Goal: Task Accomplishment & Management: Complete application form

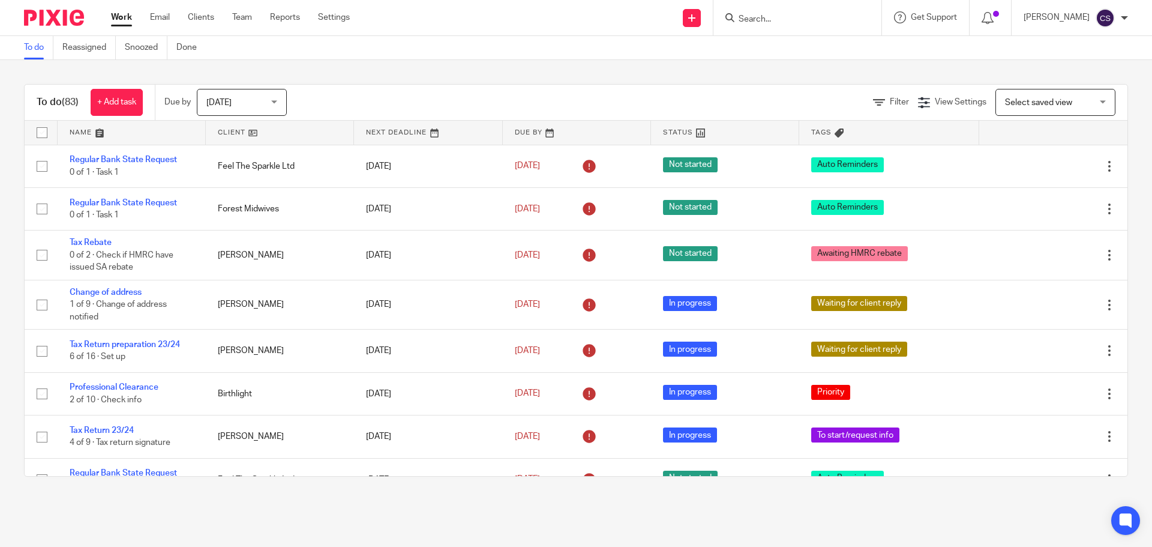
click at [751, 11] on form at bounding box center [802, 17] width 128 height 15
click at [760, 19] on input "Search" at bounding box center [792, 19] width 108 height 11
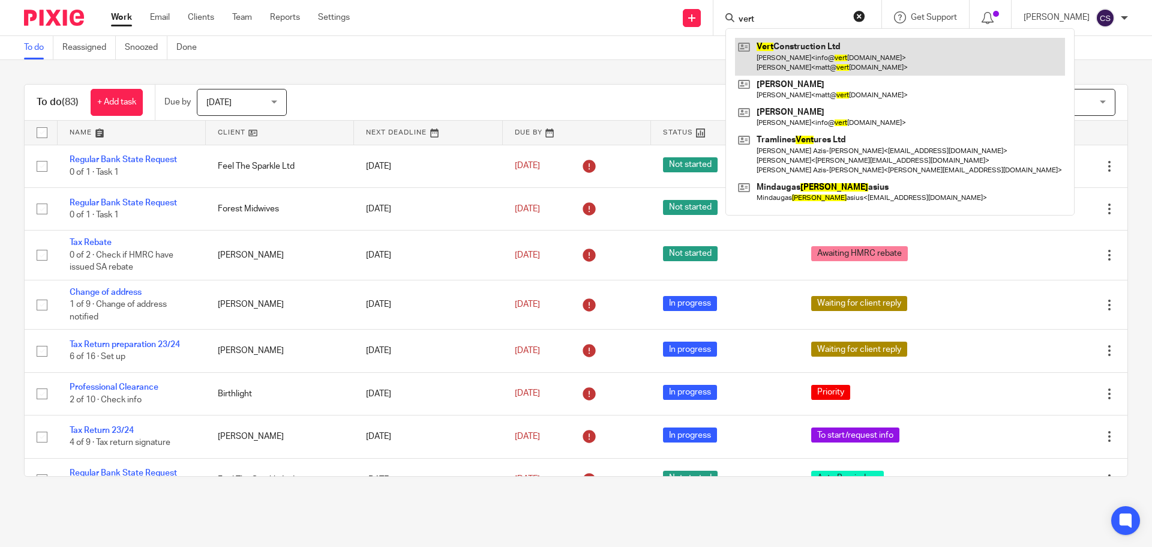
type input "vert"
click at [780, 47] on link at bounding box center [900, 56] width 330 height 37
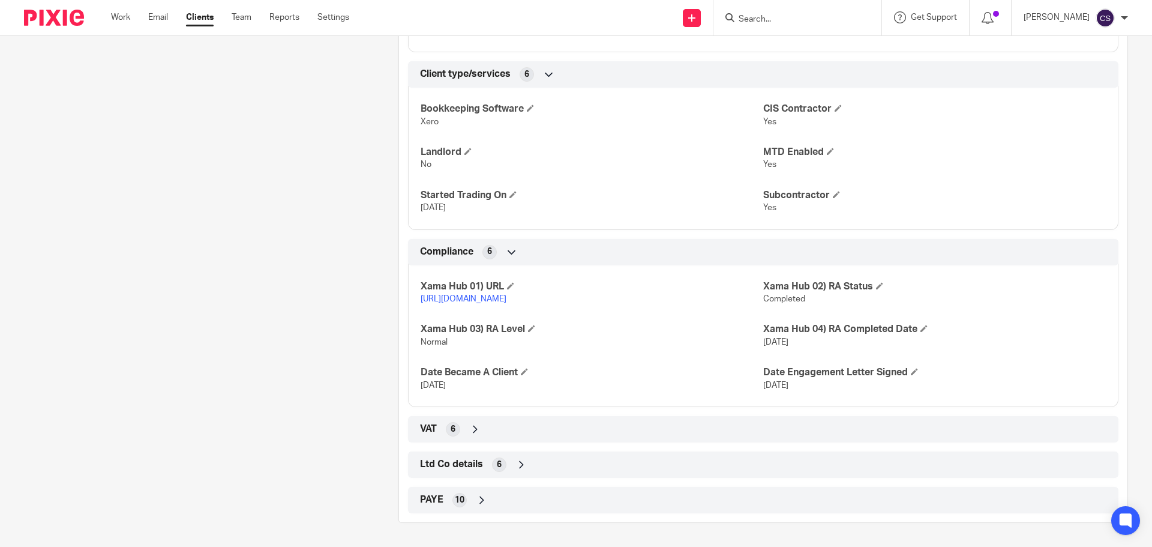
scroll to position [733, 0]
click at [518, 463] on icon at bounding box center [522, 465] width 12 height 12
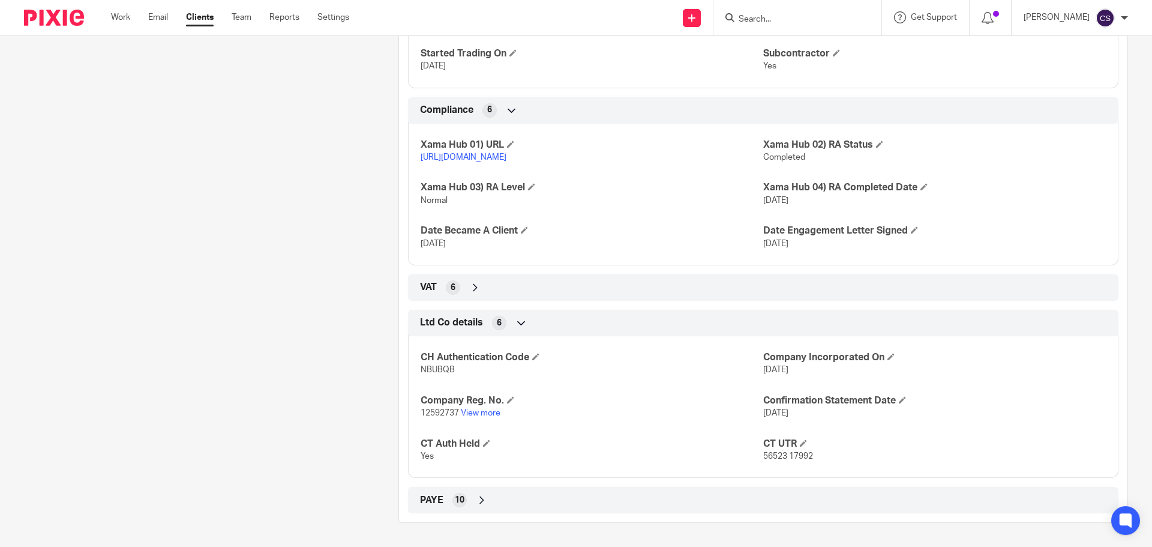
scroll to position [876, 0]
click at [696, 19] on icon at bounding box center [691, 17] width 7 height 7
click at [681, 90] on link "Add client" at bounding box center [695, 91] width 84 height 17
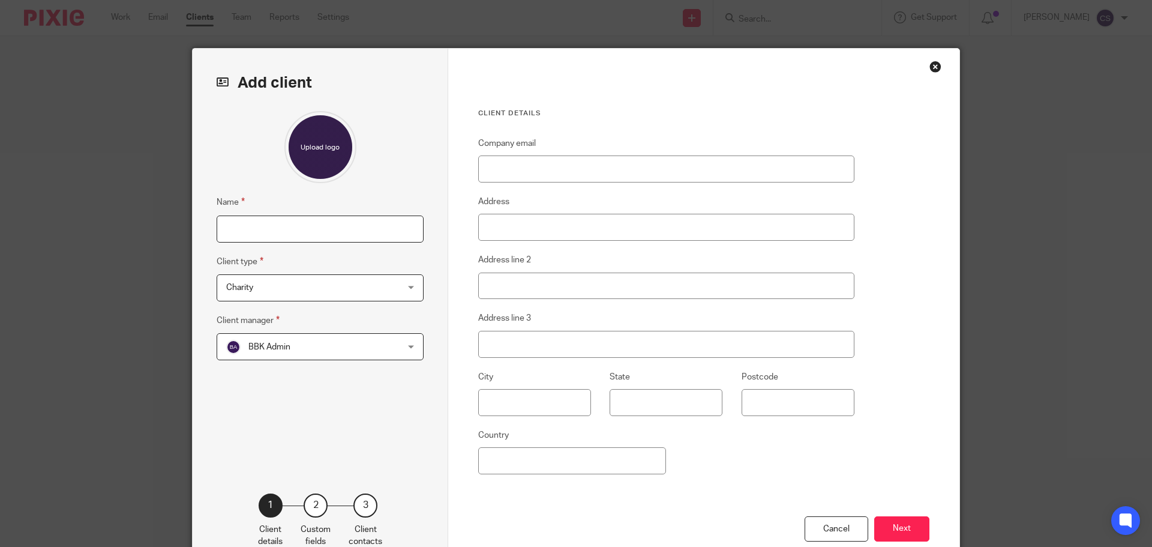
click at [277, 227] on input "Name" at bounding box center [320, 228] width 207 height 27
type input "a"
type input "Careerbreak People Ltd"
click at [345, 289] on span "Charity" at bounding box center [304, 287] width 157 height 25
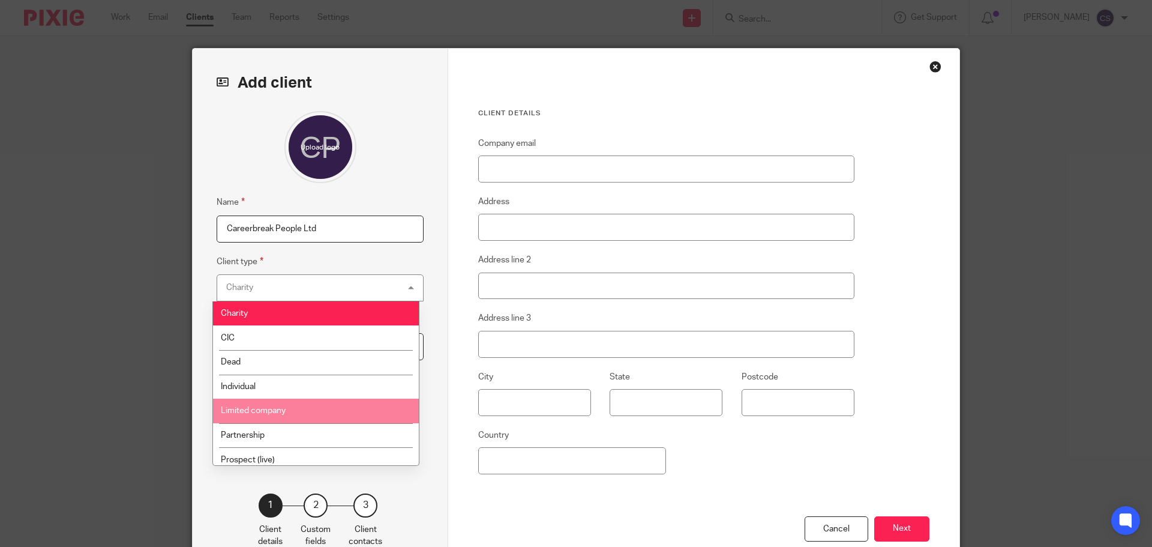
click at [256, 411] on span "Limited company" at bounding box center [253, 410] width 65 height 8
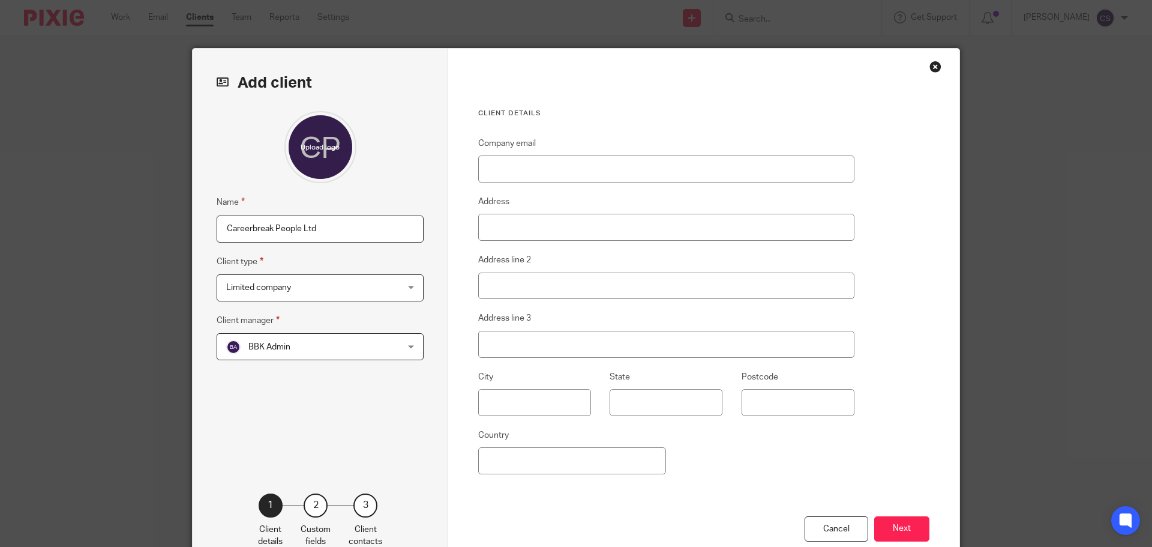
click at [322, 349] on span "BBK Admin" at bounding box center [304, 346] width 157 height 25
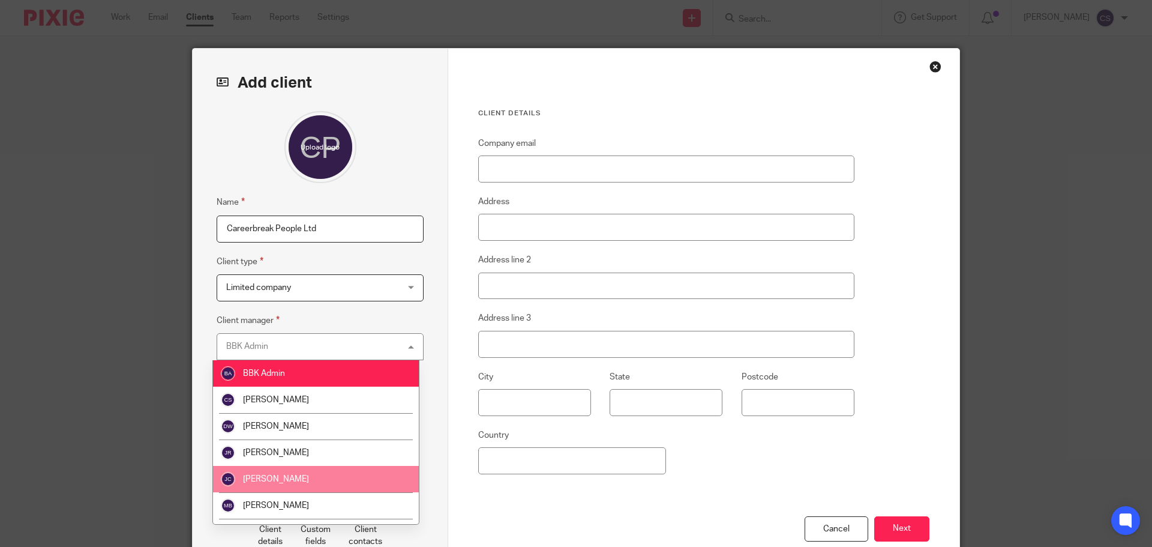
click at [269, 475] on span "[PERSON_NAME]" at bounding box center [276, 479] width 66 height 8
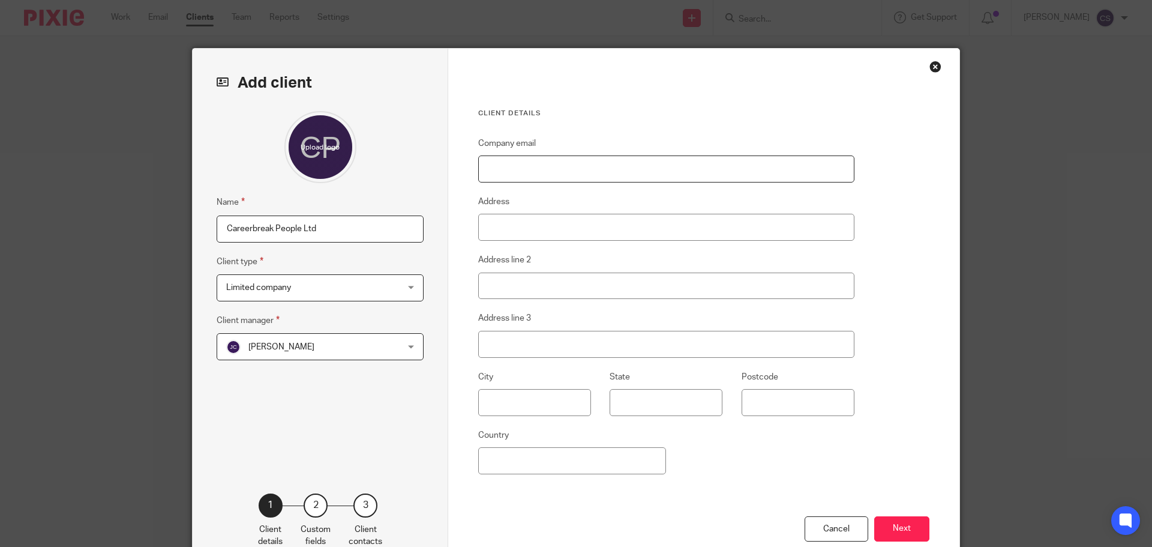
click at [537, 173] on input "Company email" at bounding box center [666, 168] width 376 height 27
type input "ronnie@careerbreakpeople.co.uk"
click at [896, 531] on button "Next" at bounding box center [902, 529] width 55 height 26
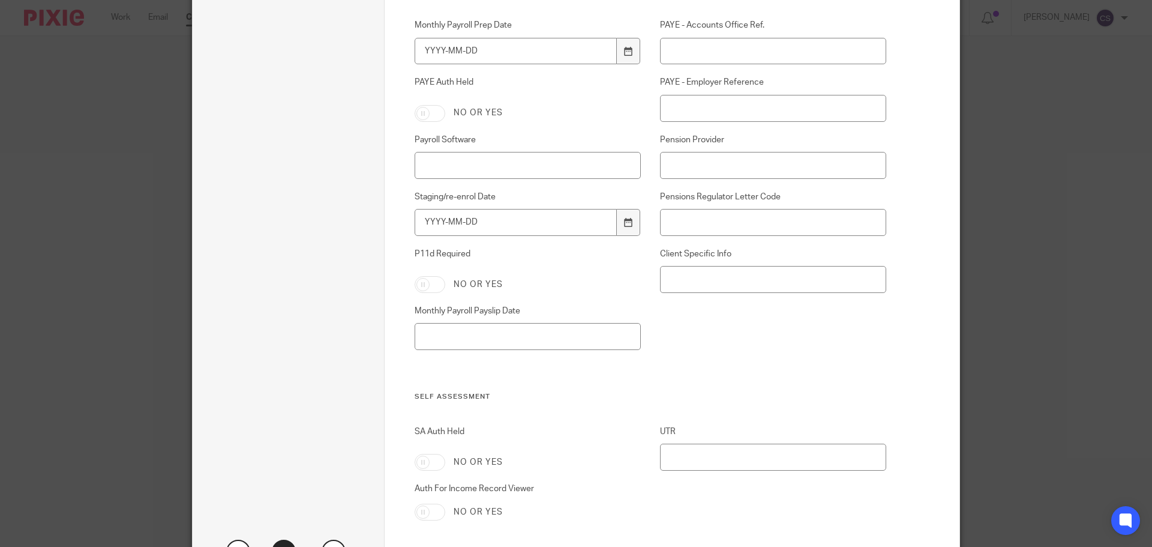
scroll to position [1900, 0]
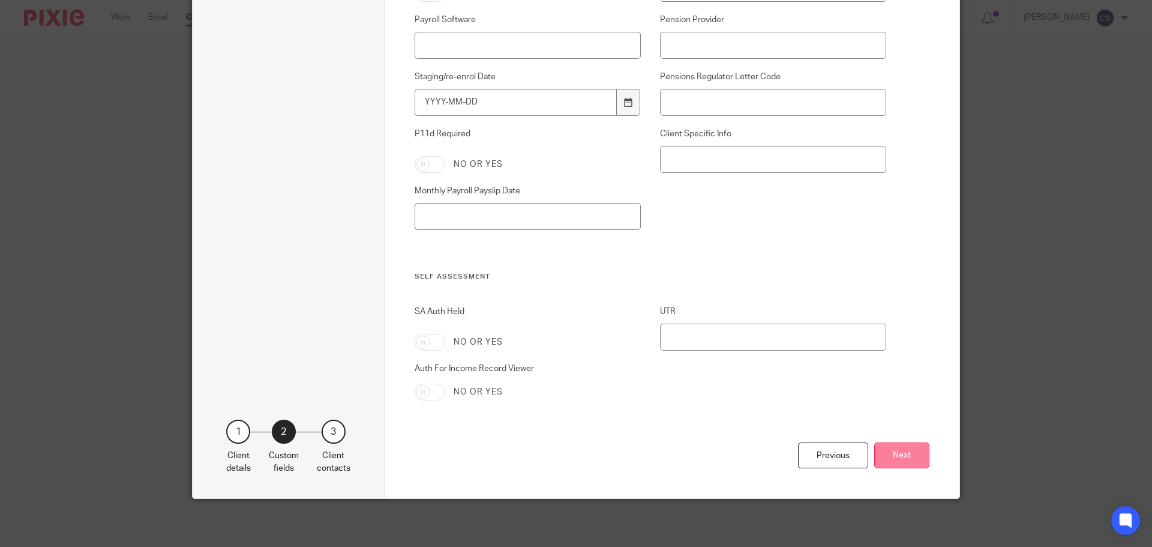
click at [899, 456] on button "Next" at bounding box center [902, 455] width 55 height 26
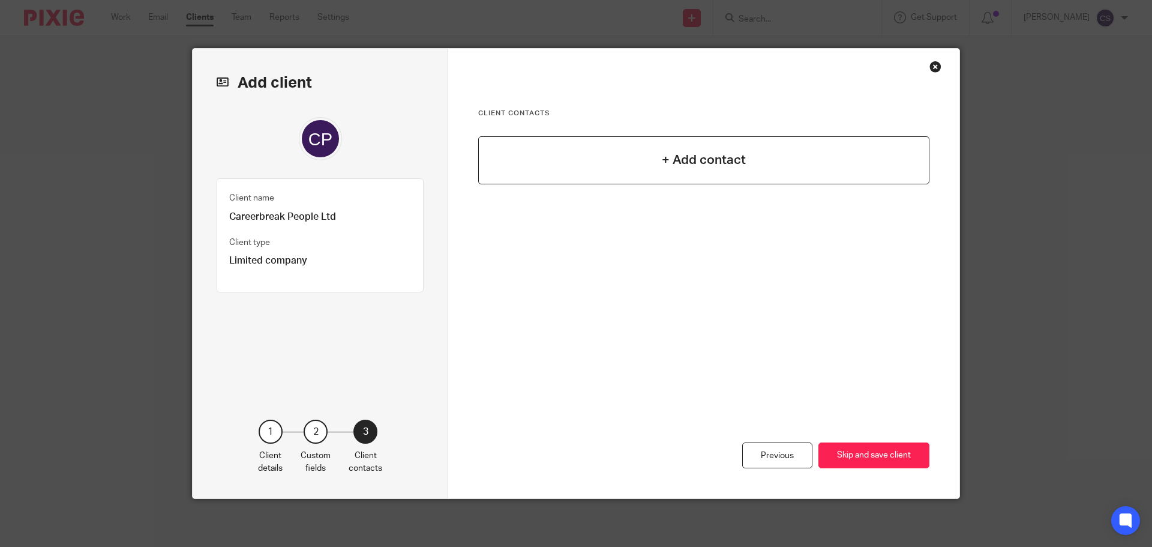
click at [711, 160] on h4 "+ Add contact" at bounding box center [704, 160] width 84 height 19
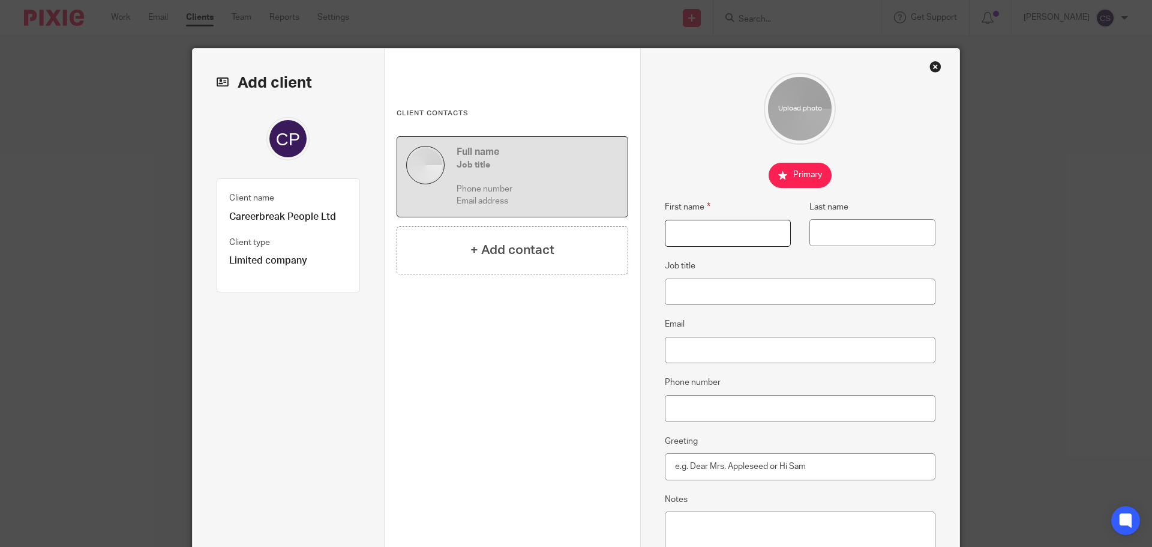
click at [693, 233] on input "First name" at bounding box center [728, 233] width 126 height 27
type input "Veronica"
type input "Cloke Browne"
click at [697, 290] on input "Job title" at bounding box center [800, 292] width 271 height 27
type input "Director"
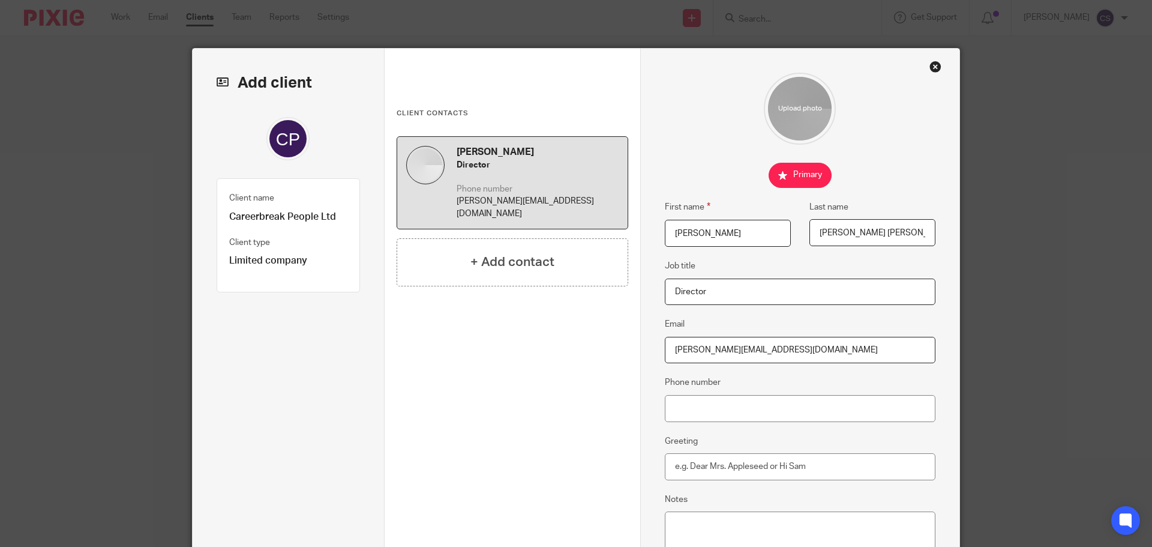
type input "ronnie@careerbreakpeople.co.uk"
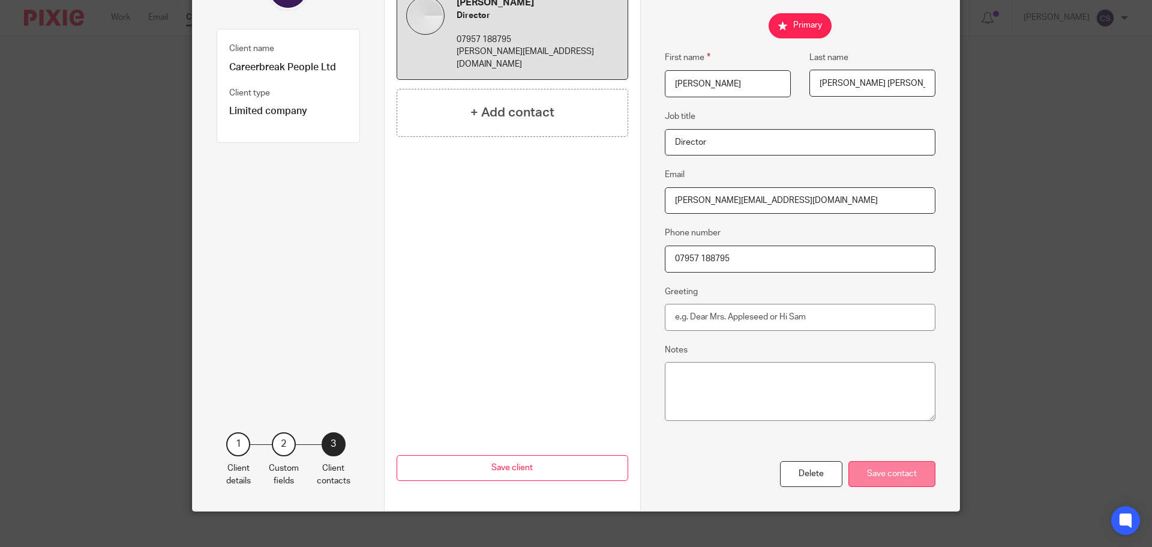
scroll to position [162, 0]
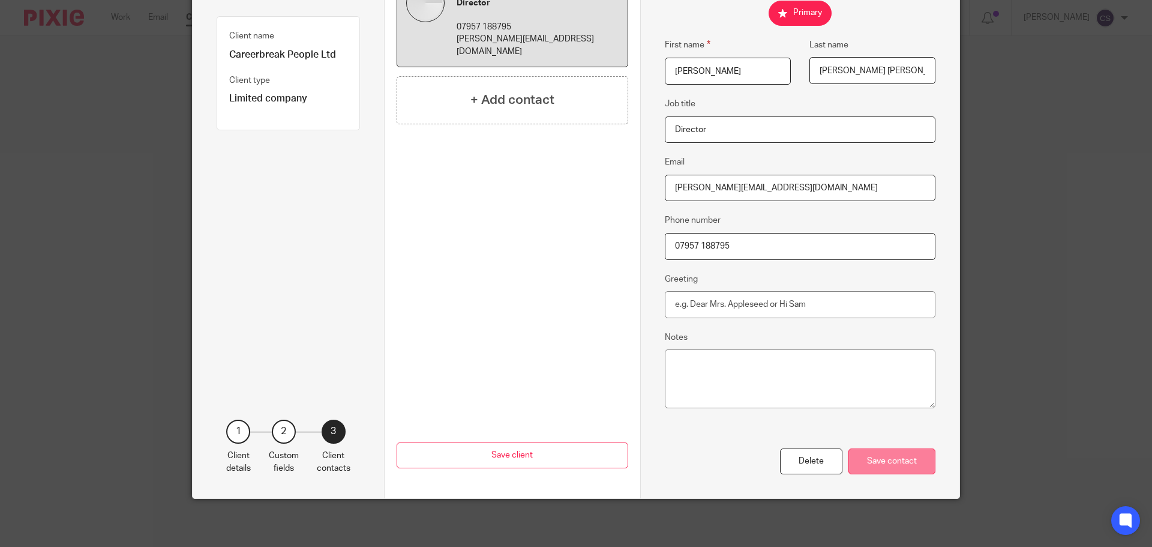
type input "07957 188795"
click at [888, 459] on div "Save contact" at bounding box center [892, 461] width 87 height 26
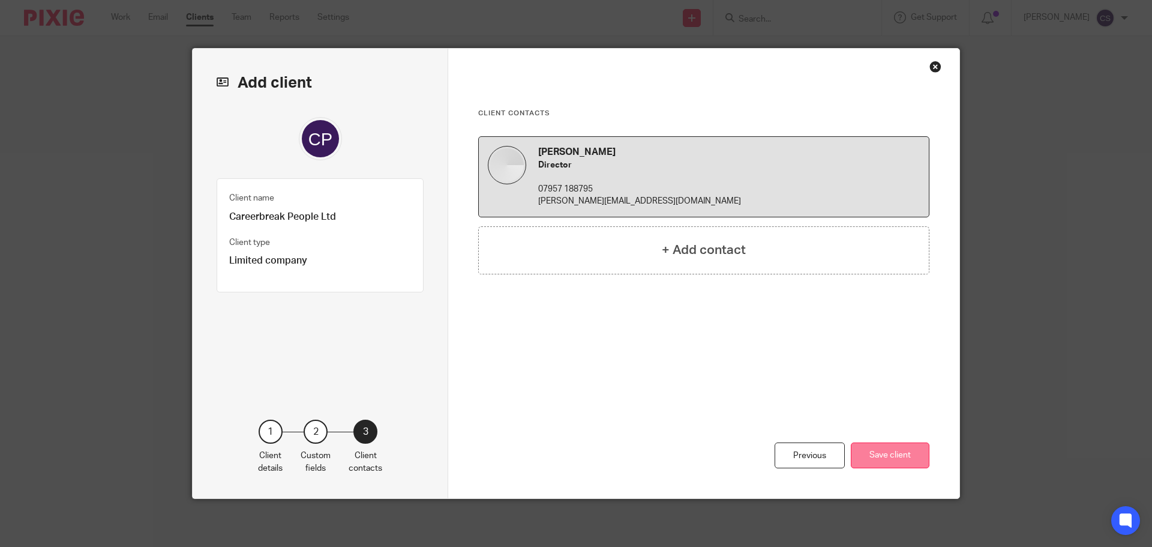
scroll to position [0, 0]
click at [884, 457] on button "Save client" at bounding box center [890, 455] width 79 height 26
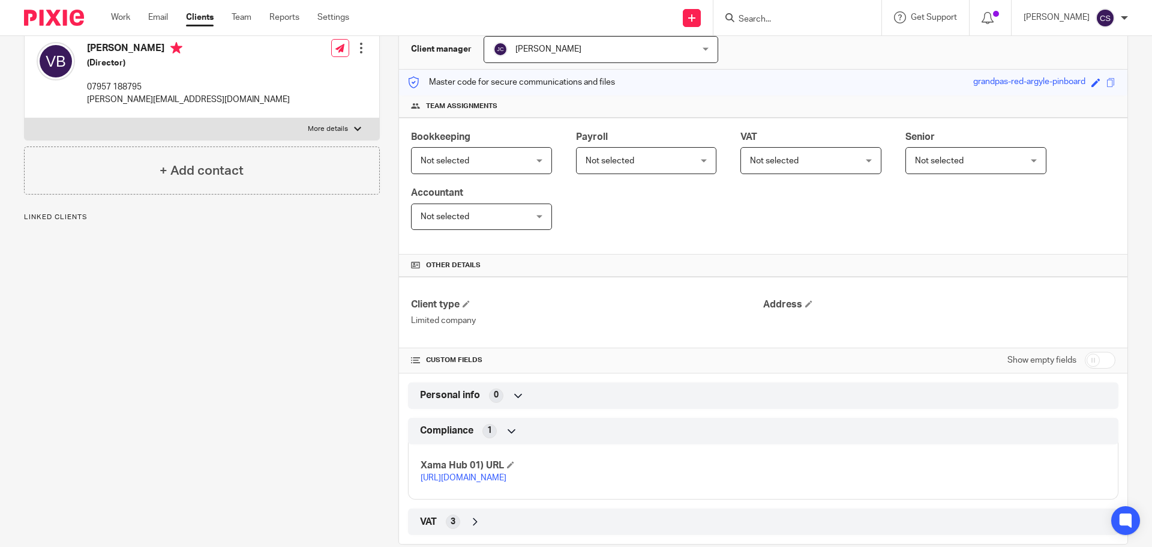
scroll to position [154, 0]
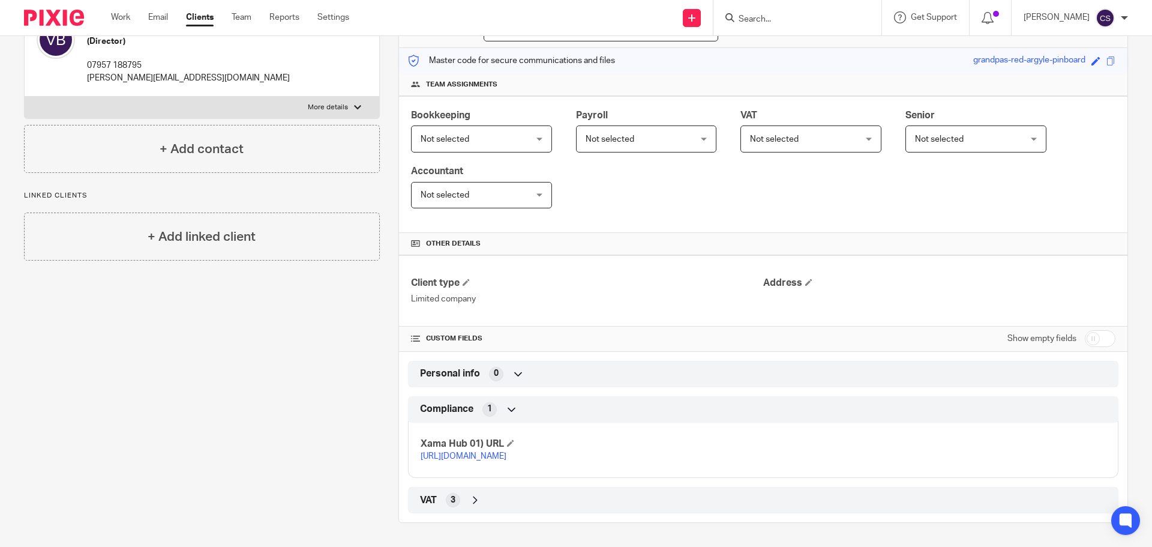
click at [507, 452] on link "https://platform.xamatech.com/portal/crm/clients/97c77fb0-a81c-11f0-8c3c-f3aec9…" at bounding box center [464, 456] width 86 height 8
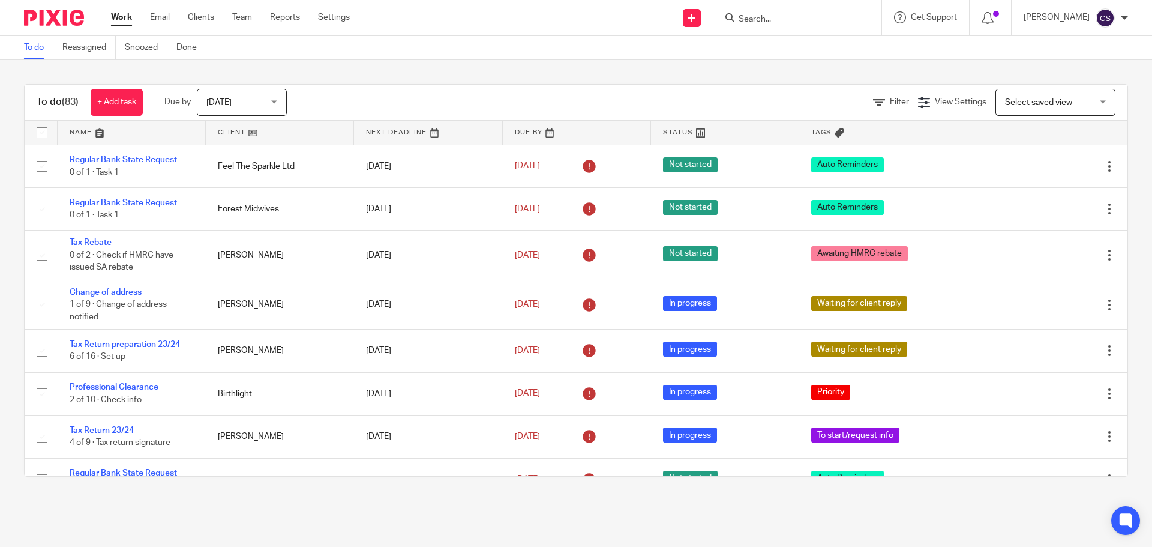
click at [764, 19] on input "Search" at bounding box center [792, 19] width 108 height 11
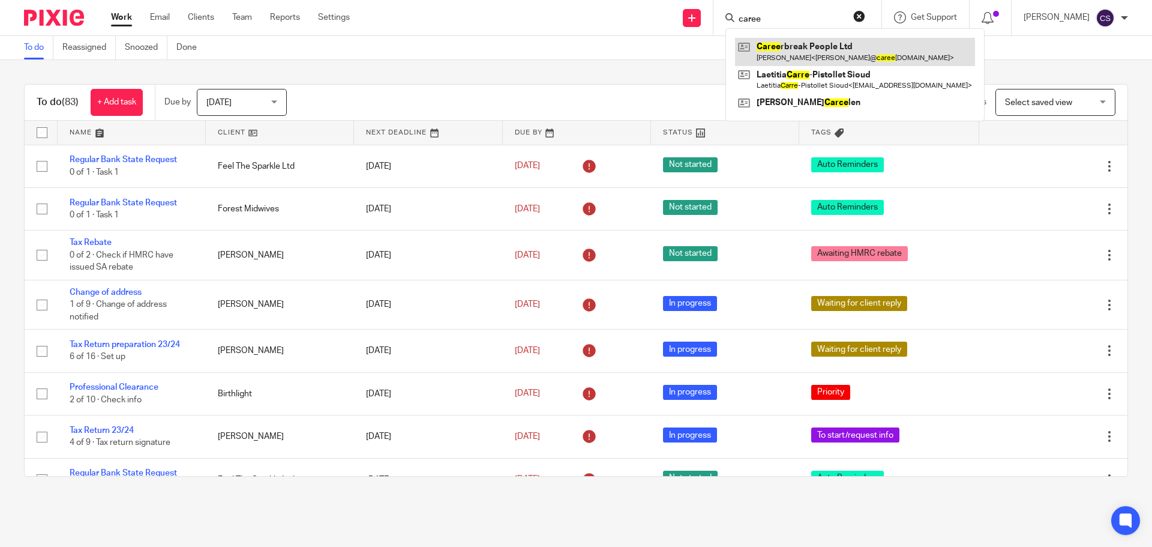
type input "caree"
click at [805, 45] on link at bounding box center [855, 52] width 240 height 28
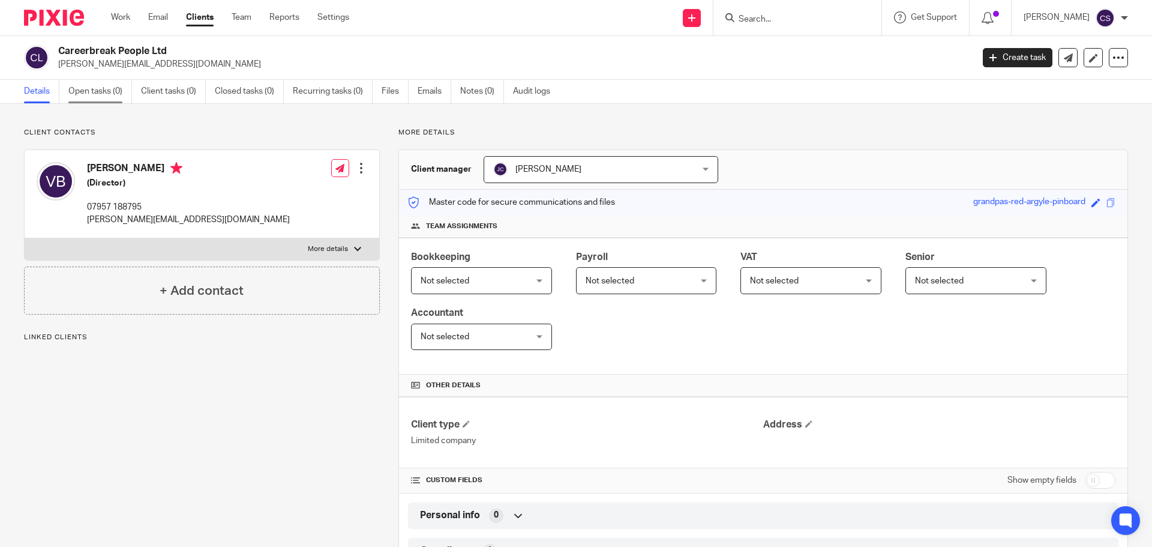
click at [88, 88] on link "Open tasks (0)" at bounding box center [100, 91] width 64 height 23
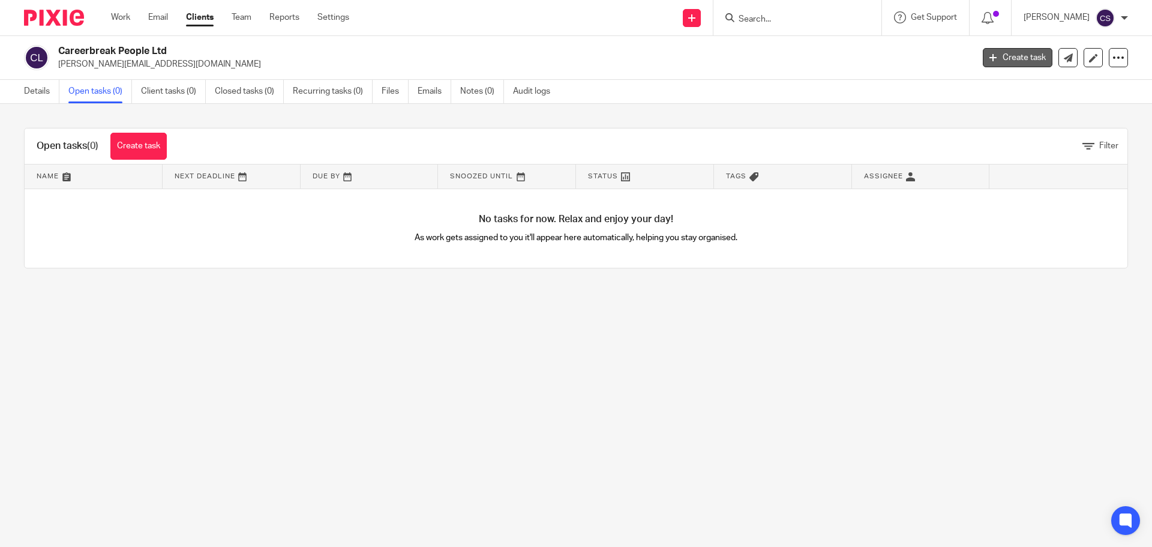
click at [1001, 55] on link "Create task" at bounding box center [1018, 57] width 70 height 19
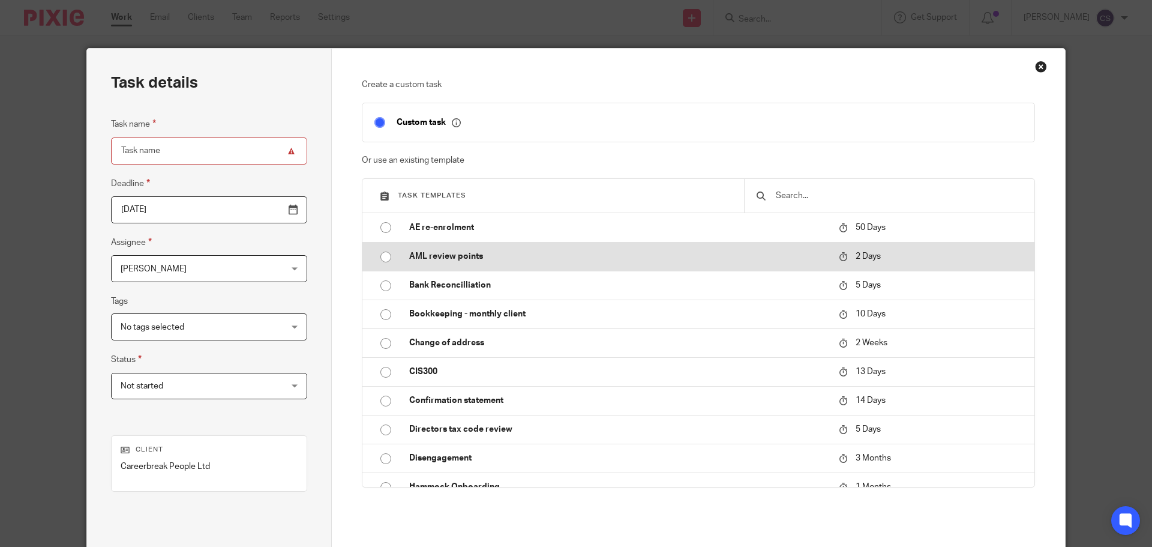
click at [453, 258] on p "AML review points" at bounding box center [618, 256] width 418 height 12
type input "[DATE]"
type input "AML review points"
checkbox input "false"
radio input "true"
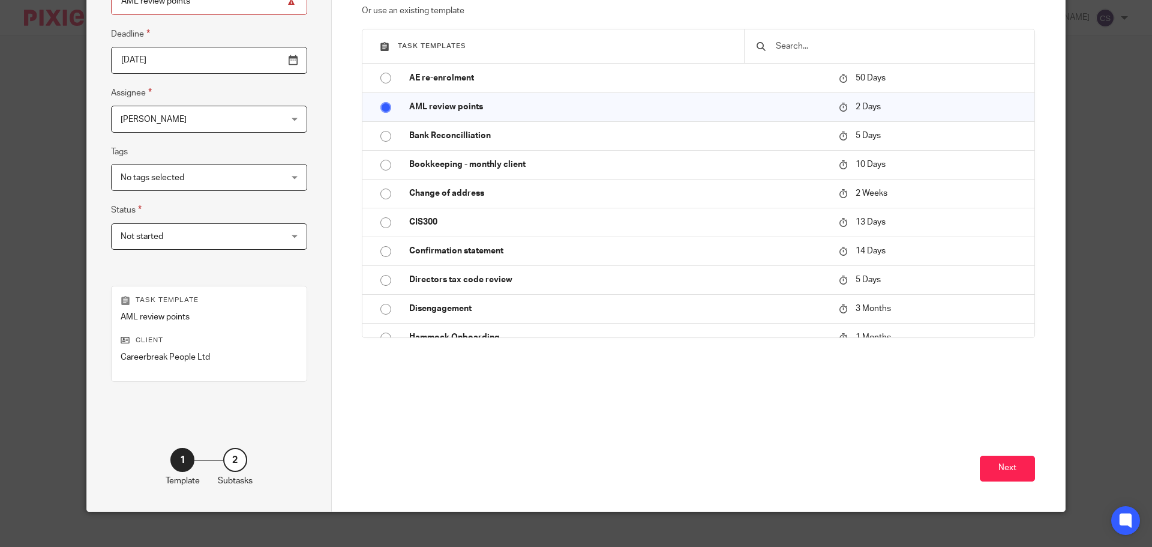
scroll to position [163, 0]
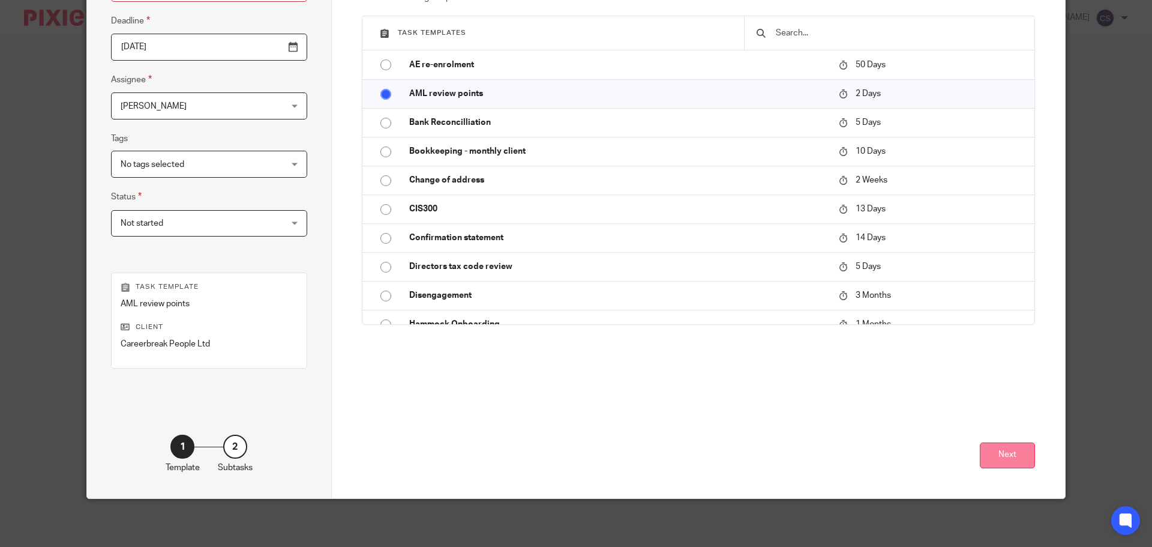
click at [1006, 456] on button "Next" at bounding box center [1007, 455] width 55 height 26
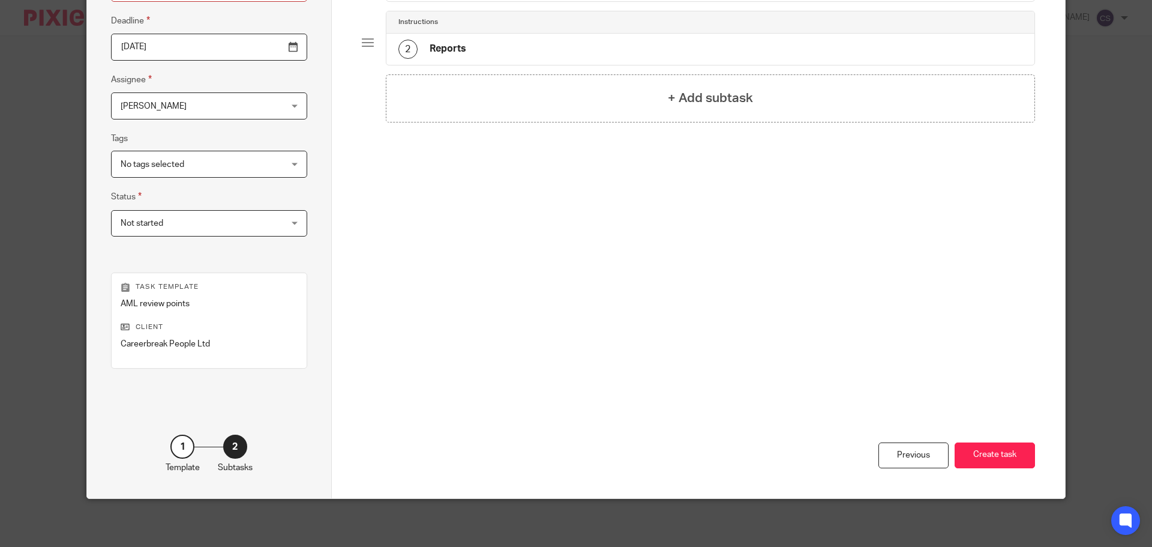
click at [1006, 456] on button "Create task" at bounding box center [995, 455] width 80 height 26
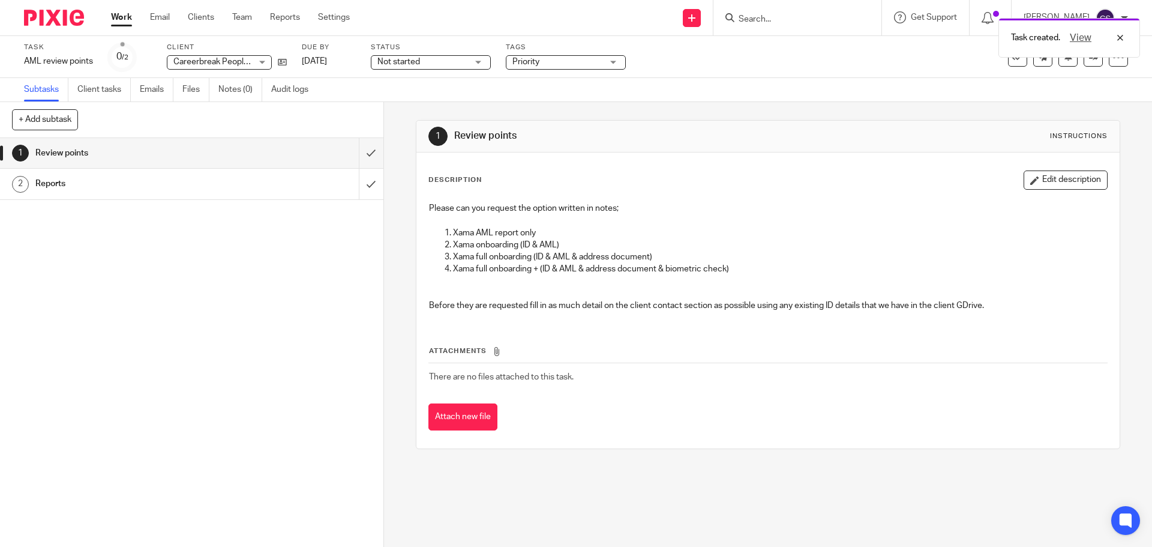
click at [409, 62] on span "Not started" at bounding box center [399, 62] width 43 height 8
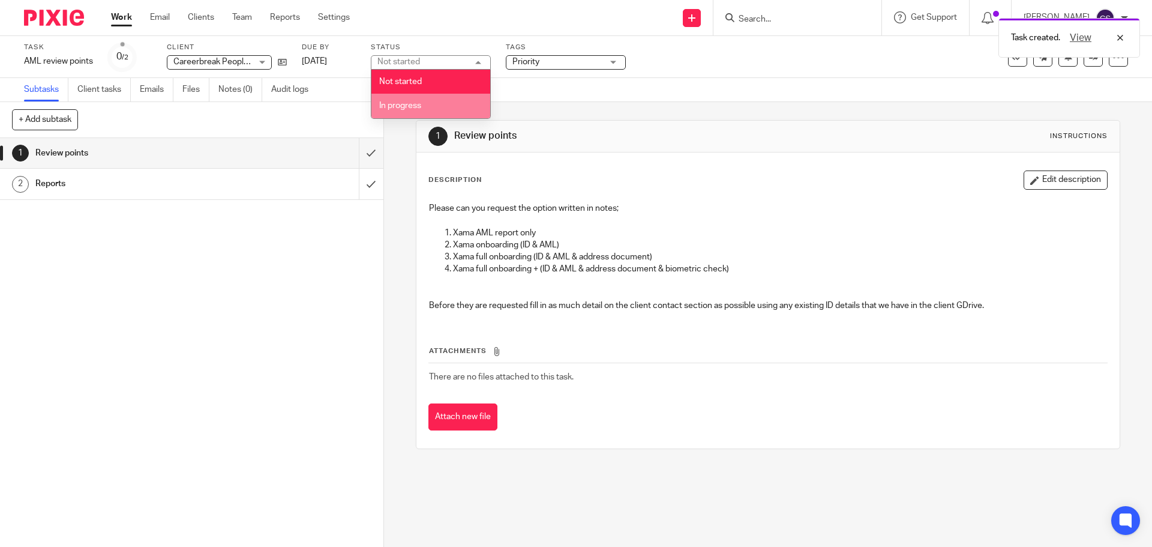
drag, startPoint x: 401, startPoint y: 112, endPoint x: 476, endPoint y: 87, distance: 79.0
click at [400, 111] on li "In progress" at bounding box center [431, 106] width 119 height 25
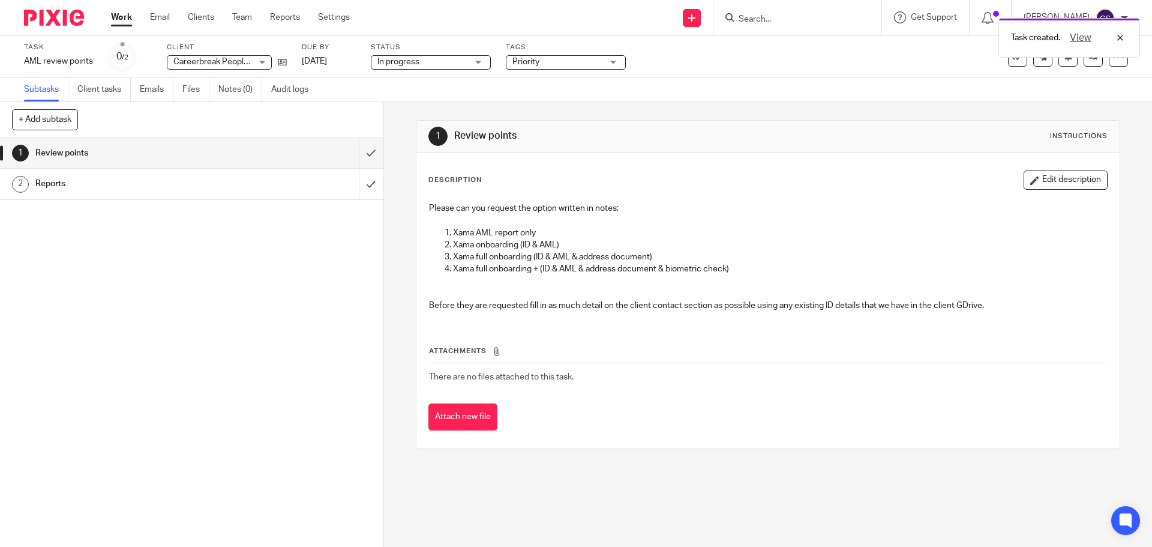
click at [534, 64] on span "Priority" at bounding box center [526, 62] width 27 height 8
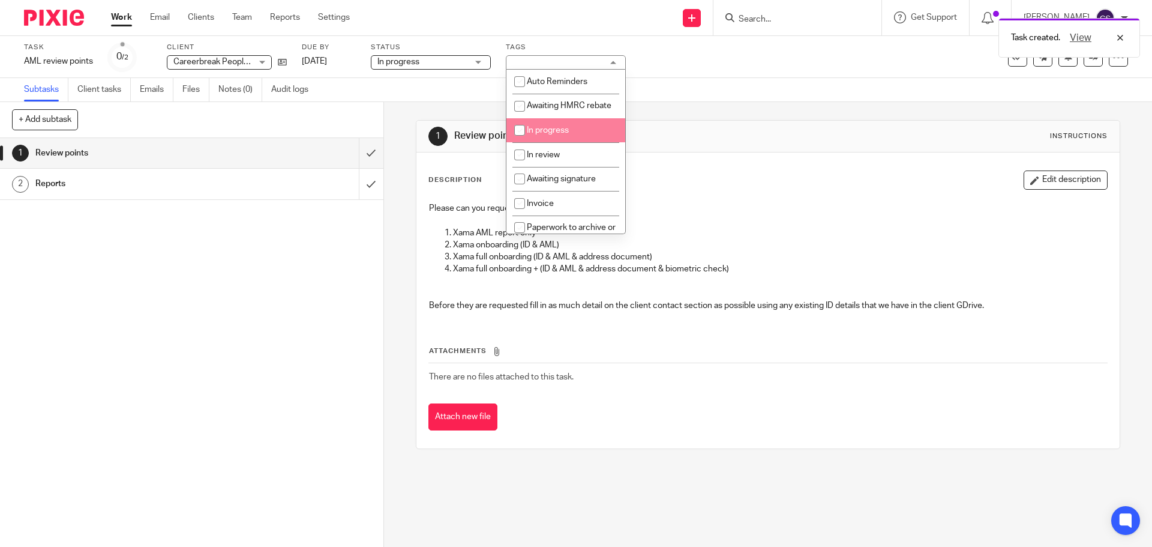
click at [546, 134] on span "In progress" at bounding box center [548, 130] width 42 height 8
checkbox input "true"
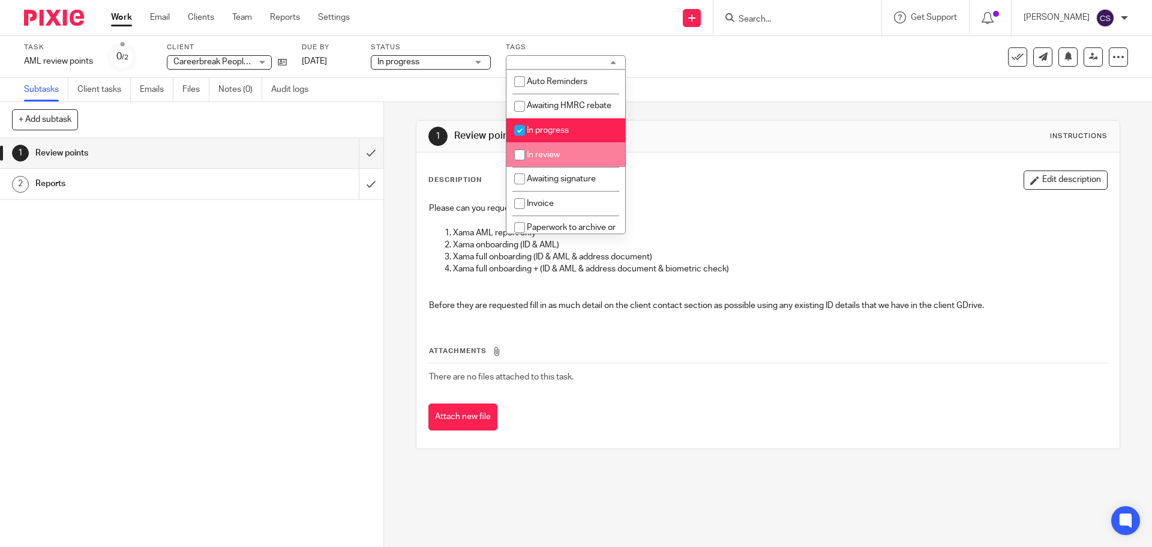
click at [705, 197] on div "Please can you request the option written in notes; Xama AML report only Xama o…" at bounding box center [768, 258] width 690 height 124
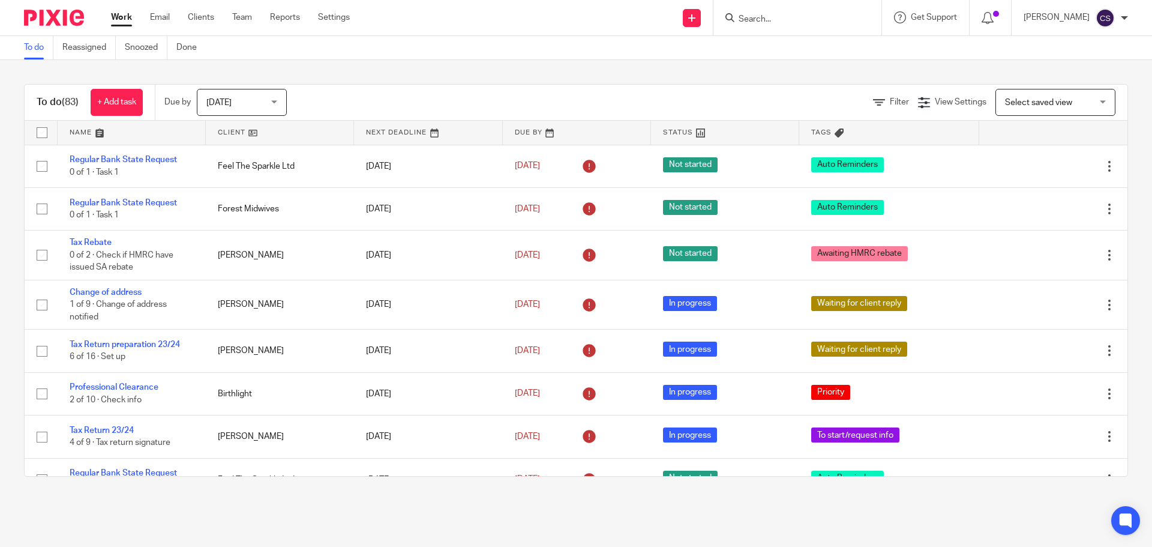
click at [776, 16] on input "Search" at bounding box center [792, 19] width 108 height 11
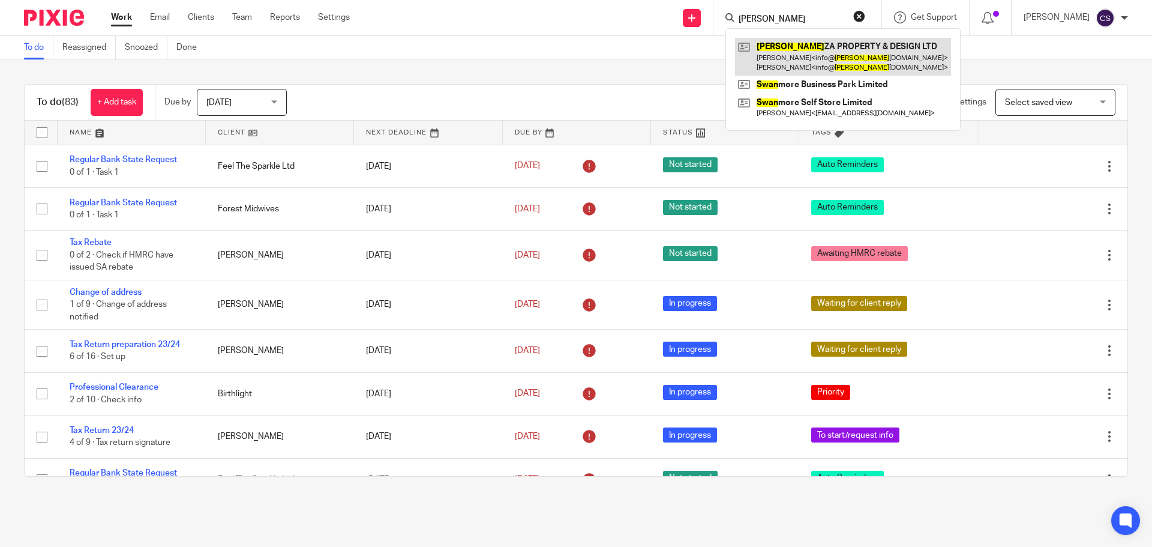
type input "[PERSON_NAME]"
click at [797, 48] on link at bounding box center [843, 56] width 216 height 37
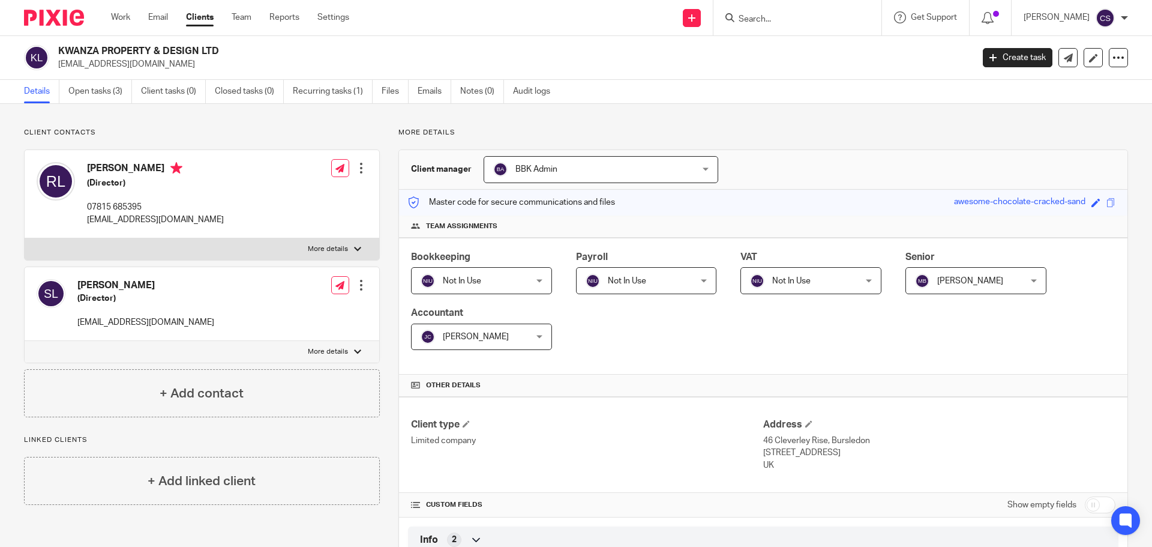
click at [1098, 506] on input "checkbox" at bounding box center [1100, 504] width 31 height 17
checkbox input "true"
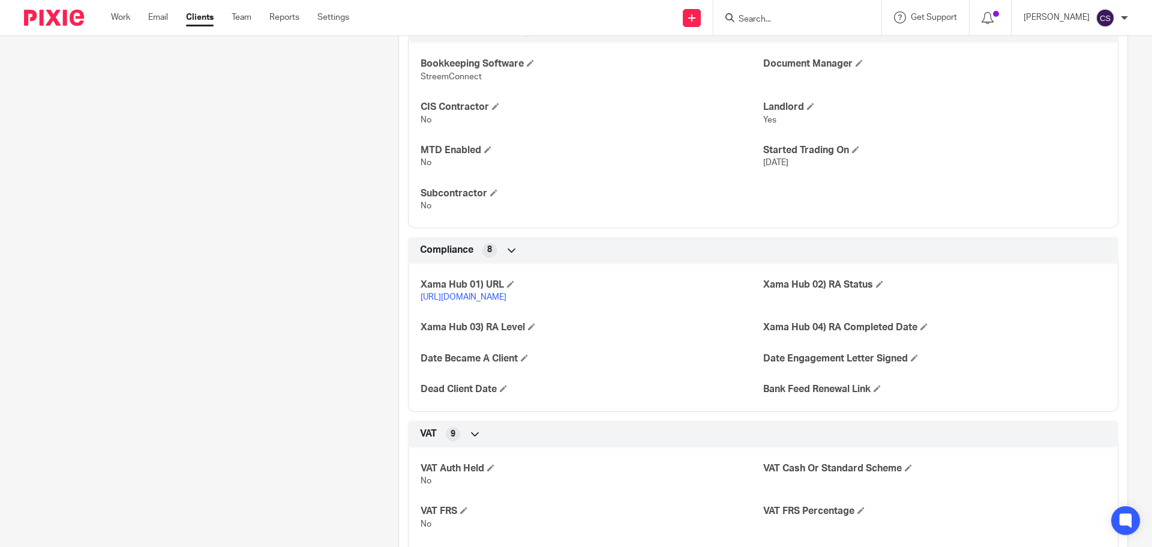
scroll to position [1140, 0]
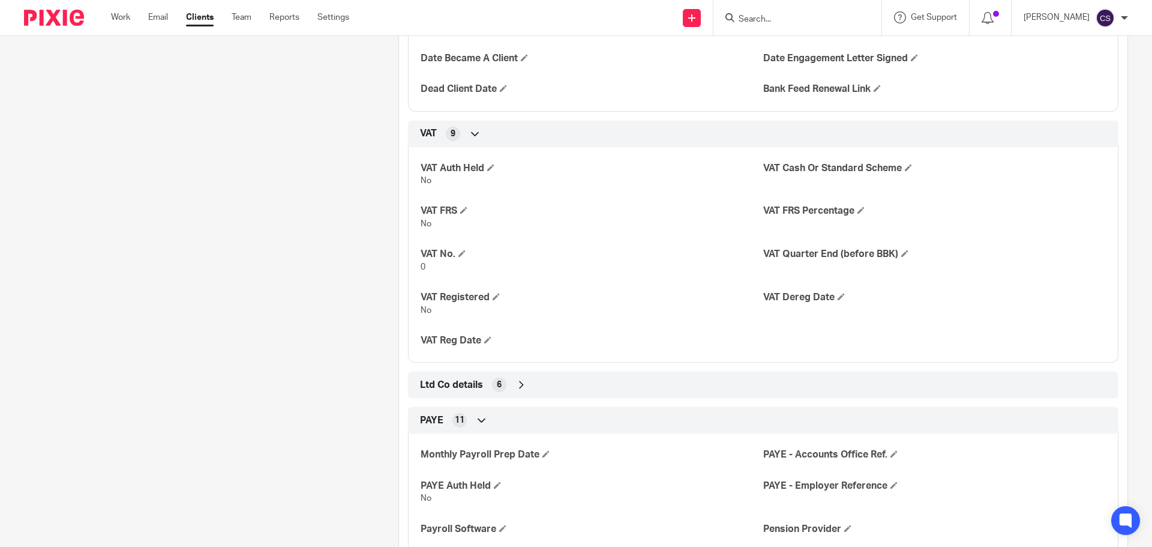
click at [520, 391] on icon at bounding box center [522, 385] width 12 height 12
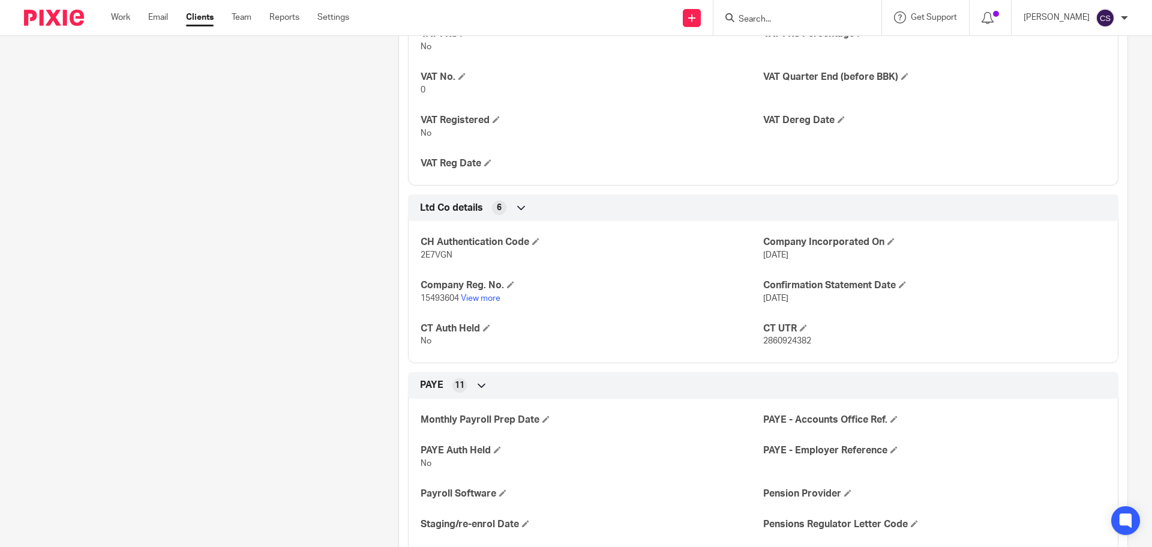
scroll to position [1321, 0]
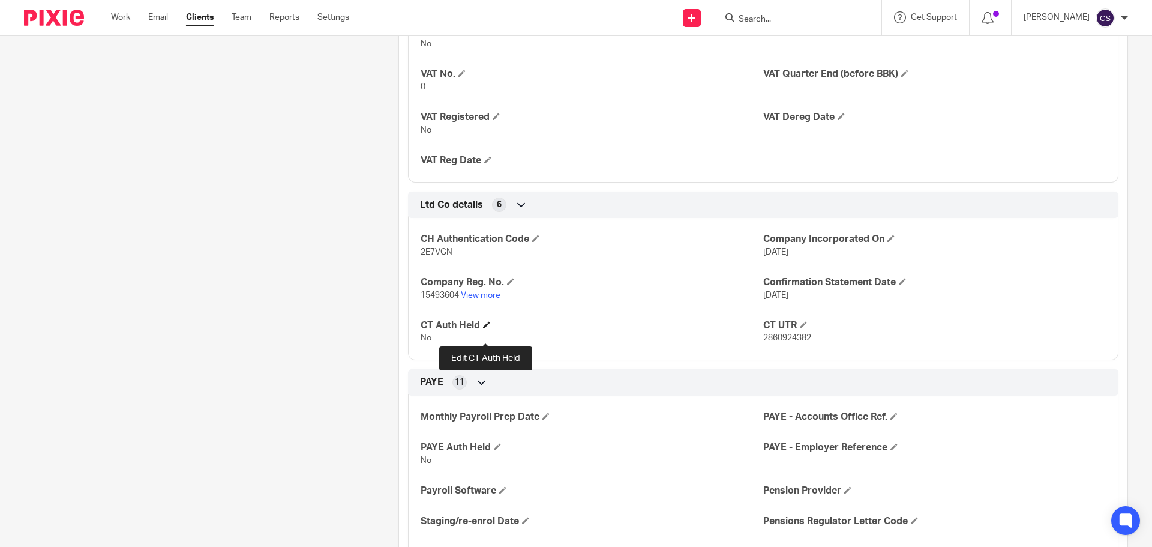
click at [483, 328] on span at bounding box center [486, 324] width 7 height 7
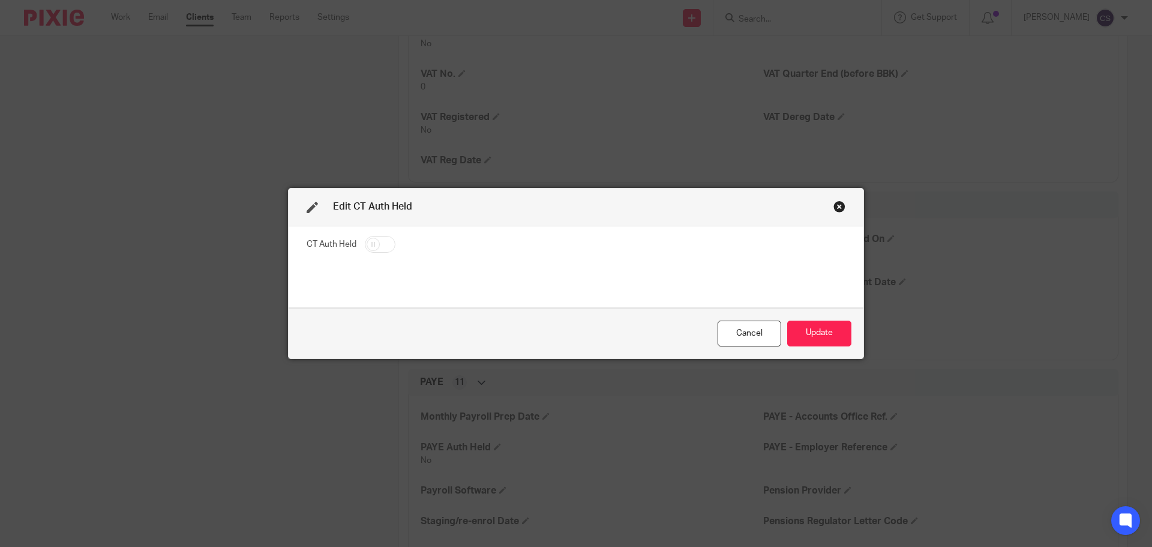
click at [385, 248] on input "checkbox" at bounding box center [380, 244] width 31 height 17
checkbox input "true"
click at [809, 330] on button "Update" at bounding box center [820, 334] width 64 height 26
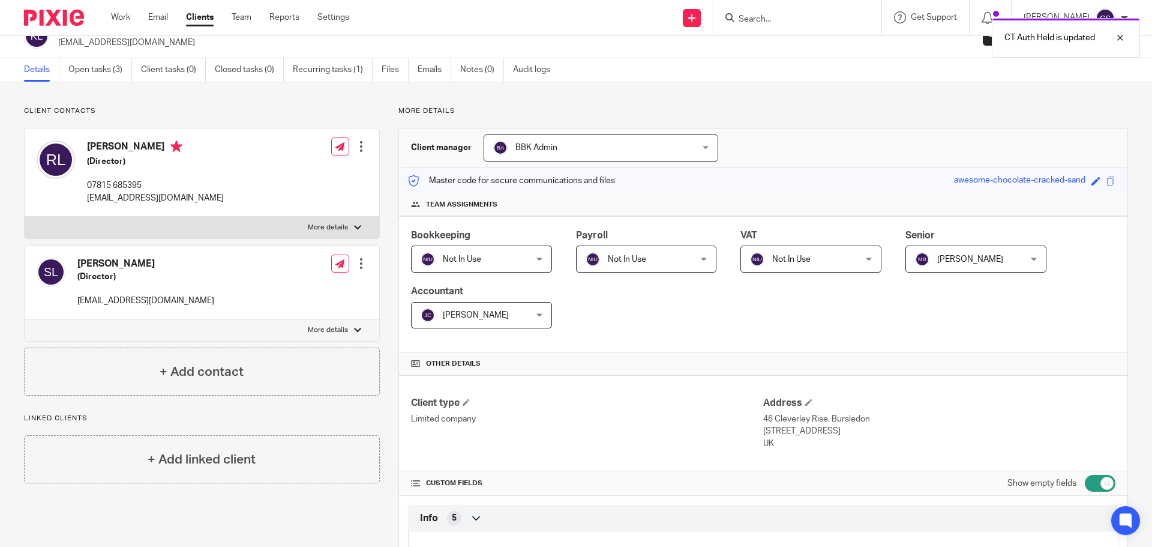
scroll to position [0, 0]
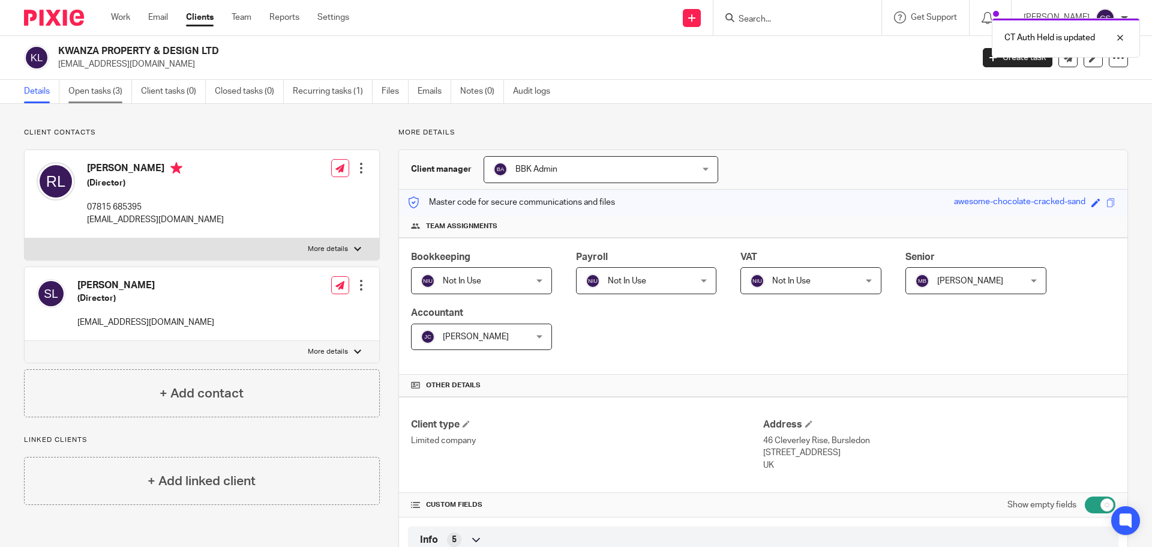
click at [106, 92] on link "Open tasks (3)" at bounding box center [100, 91] width 64 height 23
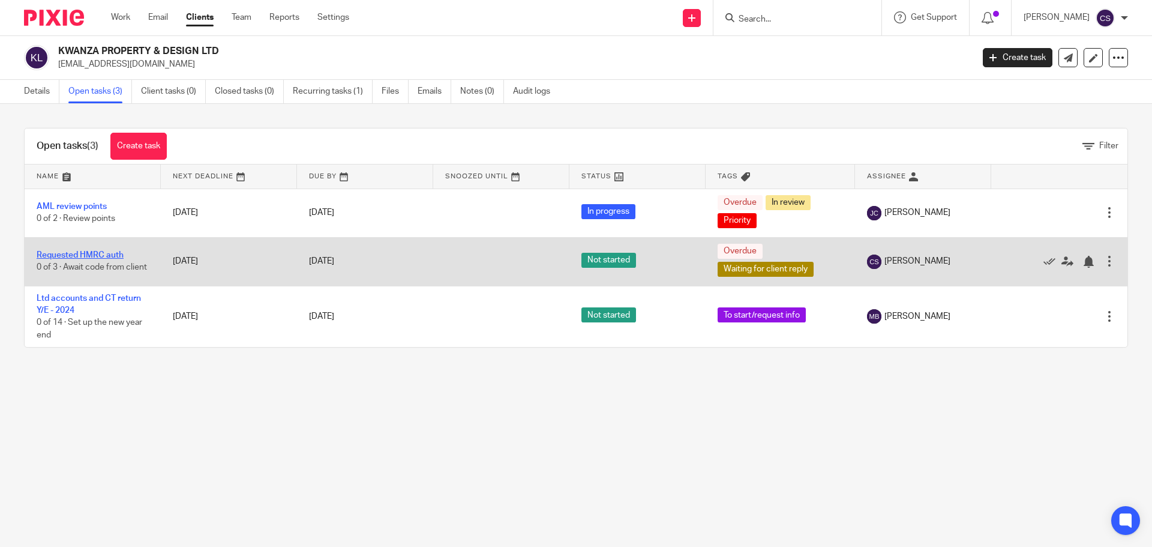
click at [116, 251] on link "Requested HMRC auth" at bounding box center [80, 255] width 87 height 8
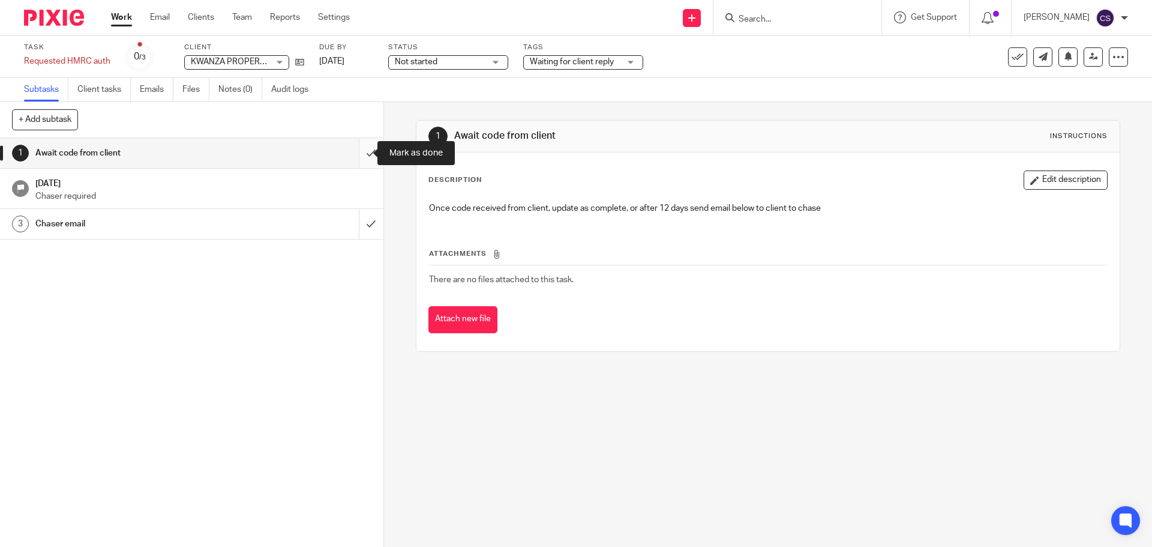
drag, startPoint x: 357, startPoint y: 153, endPoint x: 364, endPoint y: 202, distance: 49.1
click at [358, 155] on input "submit" at bounding box center [192, 153] width 384 height 30
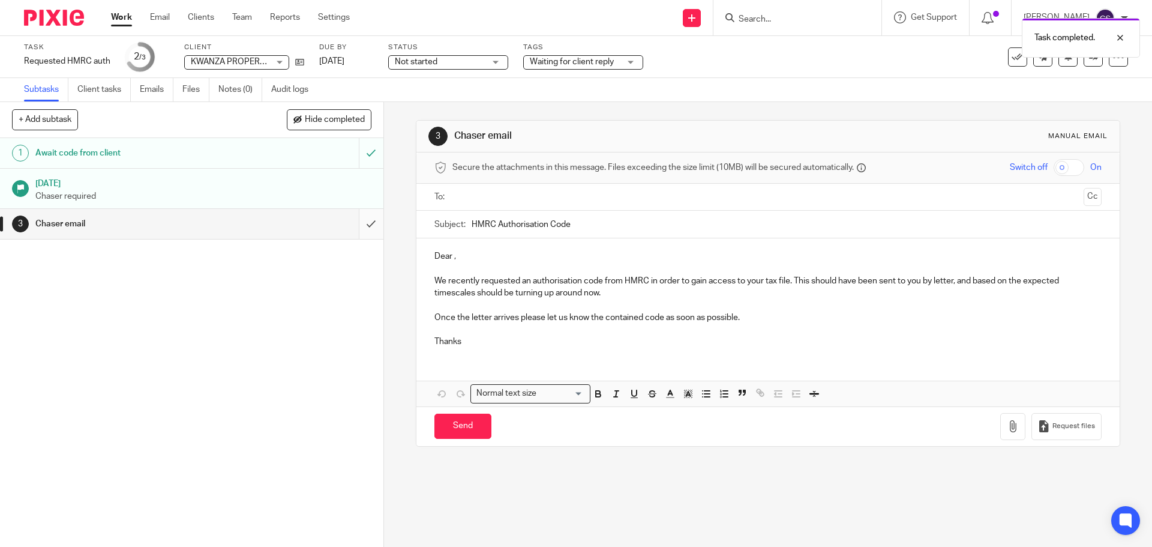
click at [360, 223] on input "submit" at bounding box center [192, 224] width 384 height 30
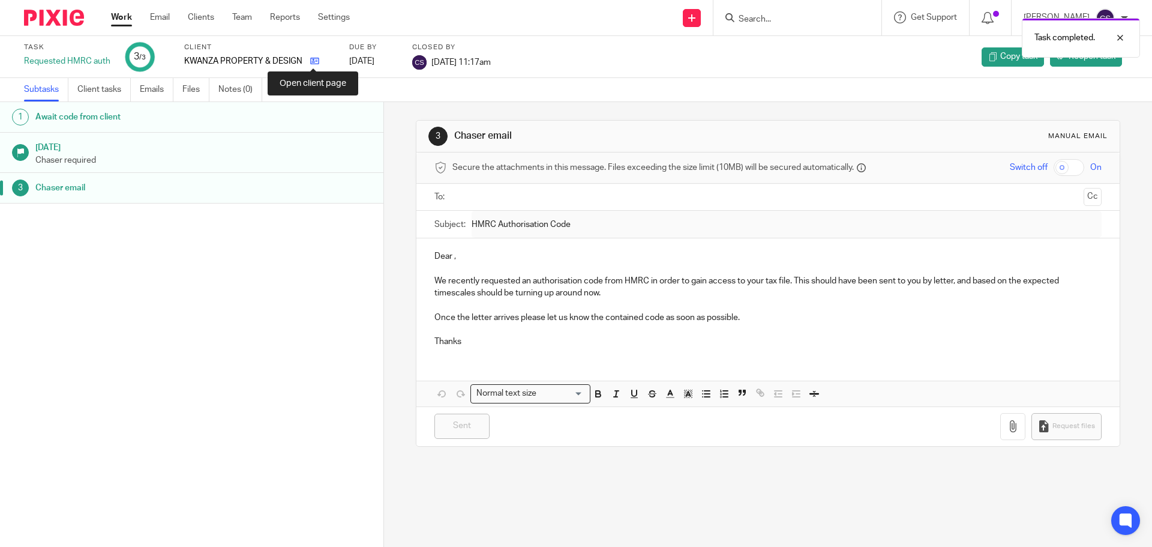
click at [312, 58] on icon at bounding box center [314, 60] width 9 height 9
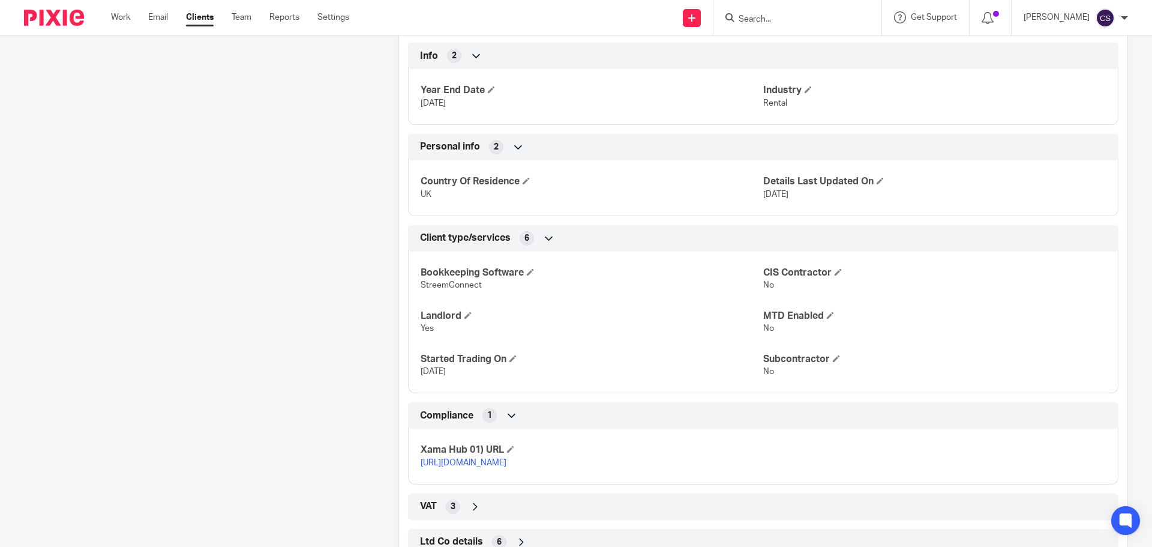
scroll to position [538, 0]
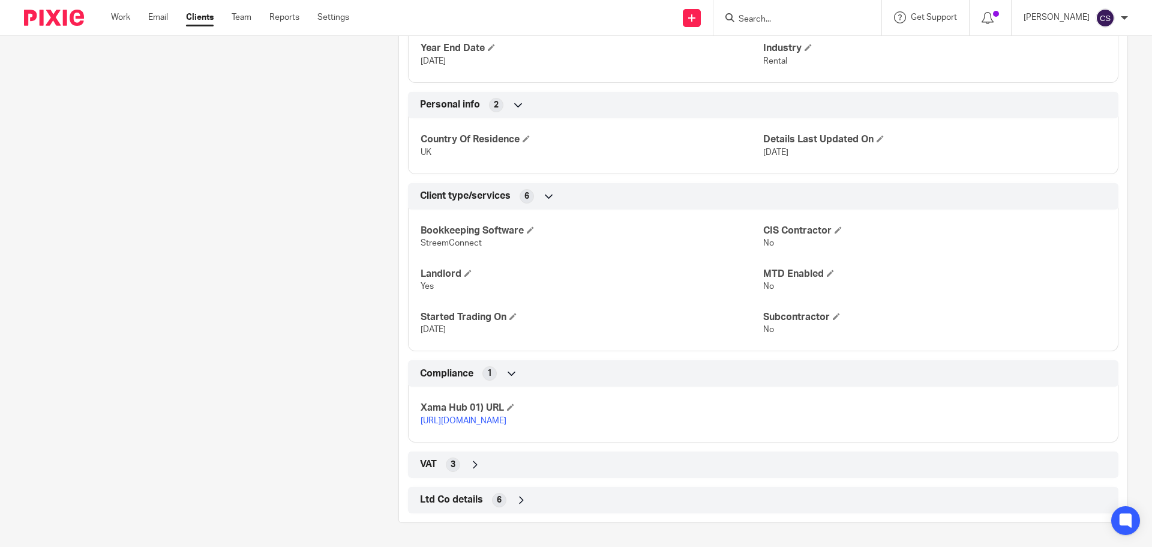
click at [507, 417] on link "https://platform.xamatech.com/portal/crm/clients/f1cdc320-9ad9-11f0-a9b4-63eefa…" at bounding box center [464, 421] width 86 height 8
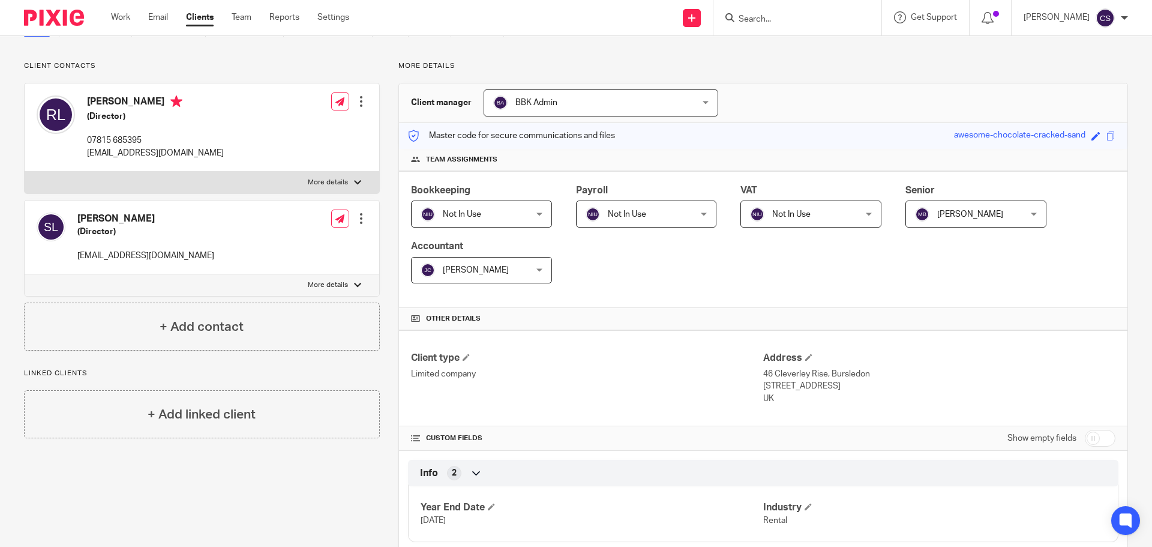
scroll to position [0, 0]
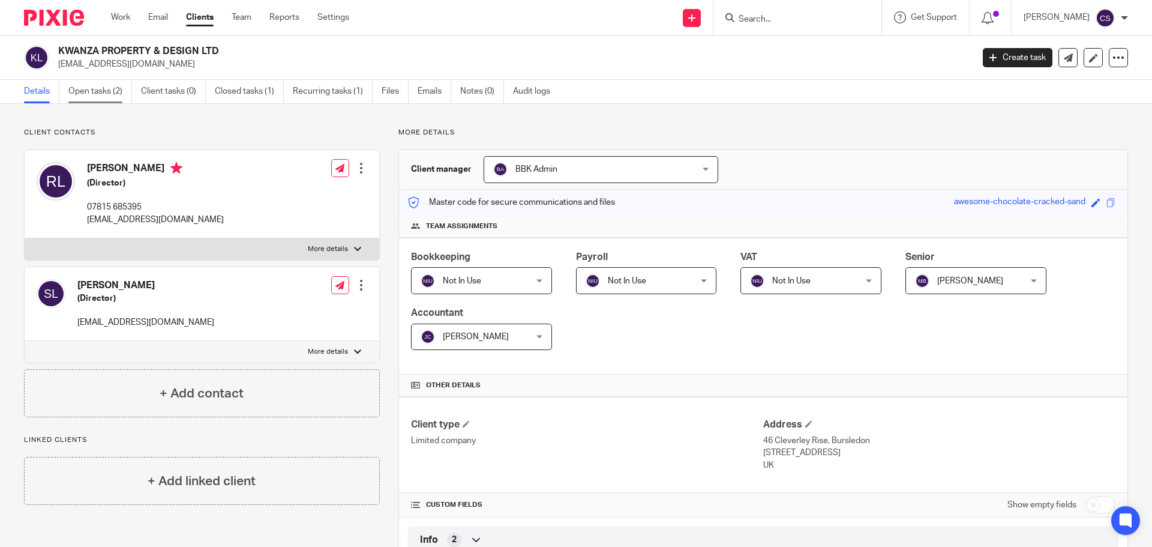
click at [85, 89] on link "Open tasks (2)" at bounding box center [100, 91] width 64 height 23
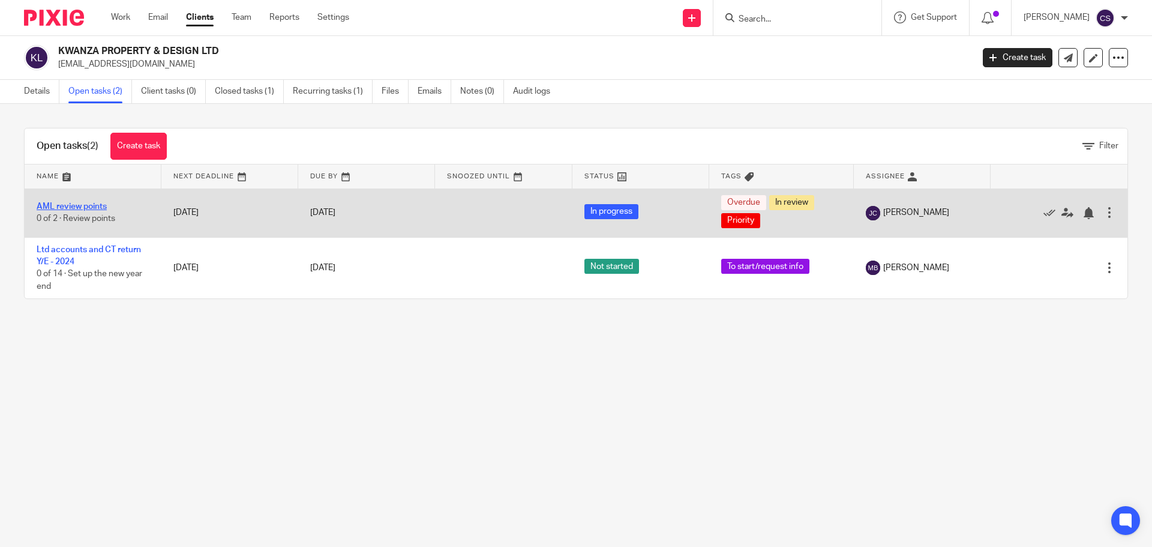
click at [94, 203] on link "AML review points" at bounding box center [72, 206] width 70 height 8
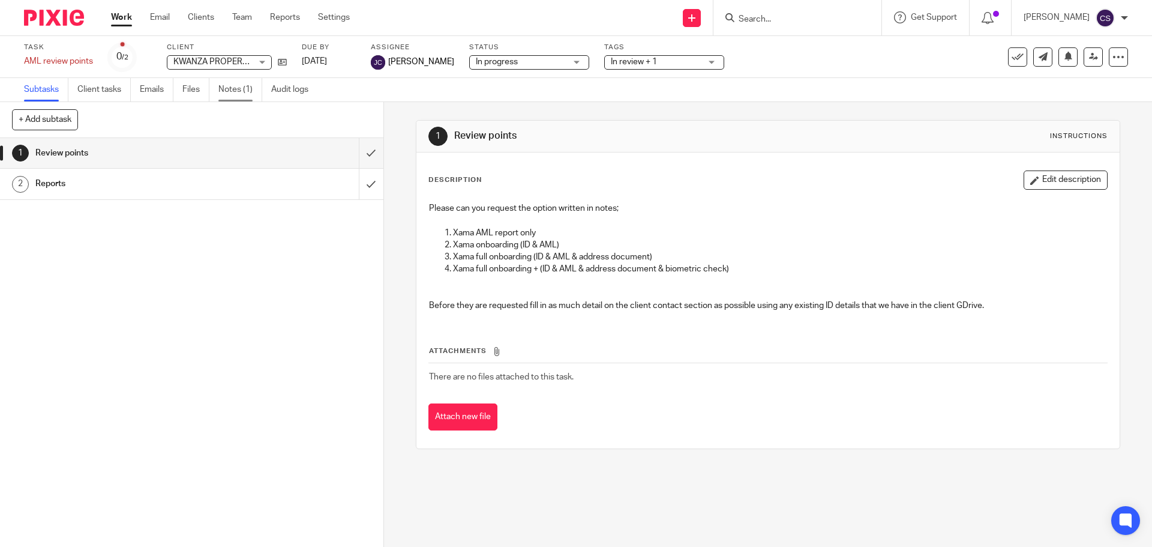
click at [232, 88] on link "Notes (1)" at bounding box center [240, 89] width 44 height 23
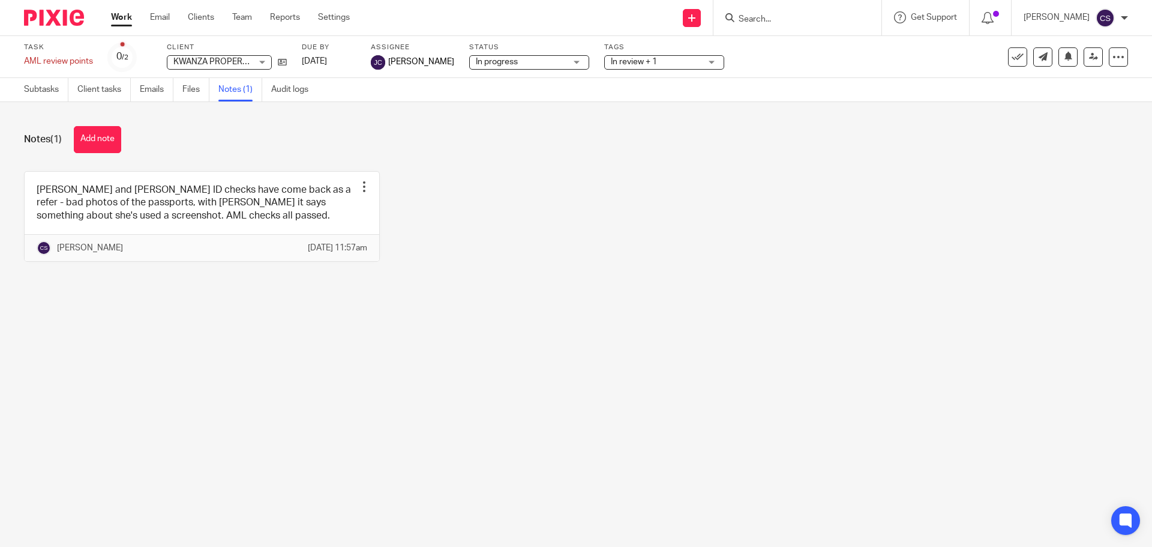
click at [582, 264] on div "[PERSON_NAME] and [PERSON_NAME] ID checks have come back as a refer - bad photo…" at bounding box center [566, 225] width 1123 height 109
